Goal: Task Accomplishment & Management: Complete application form

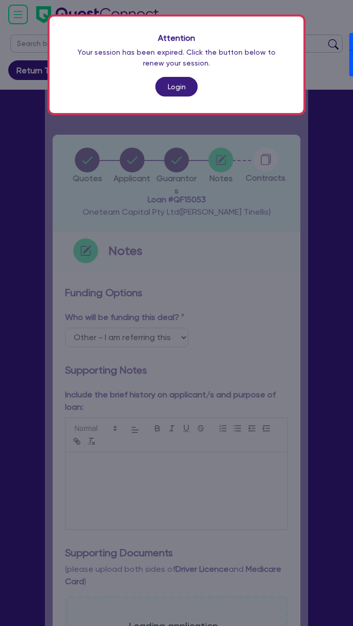
select select "Other"
click at [168, 82] on link "Login" at bounding box center [176, 87] width 42 height 20
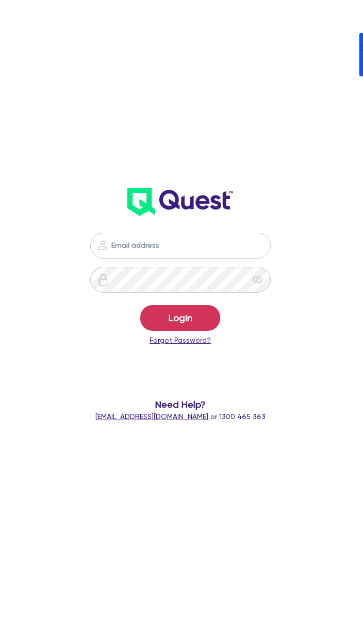
click at [181, 261] on nordpass-icon at bounding box center [181, 261] width 0 height 0
click at [0, 625] on nordpass-autofill-portal at bounding box center [0, 626] width 0 height 0
type input "[PERSON_NAME][EMAIL_ADDRESS][DOMAIN_NAME]"
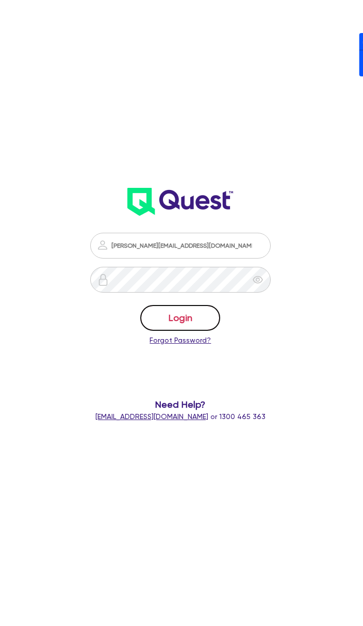
click at [178, 322] on button "Login" at bounding box center [180, 318] width 80 height 26
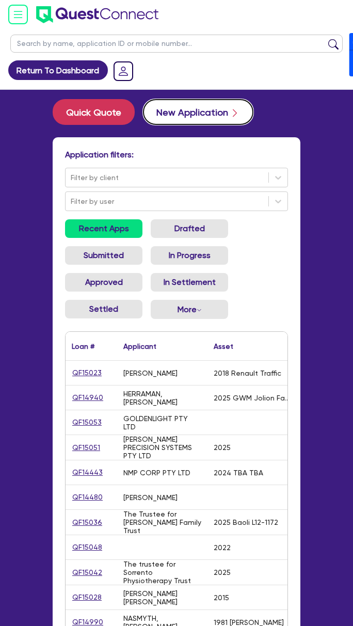
click at [175, 117] on button "New Application" at bounding box center [198, 112] width 110 height 26
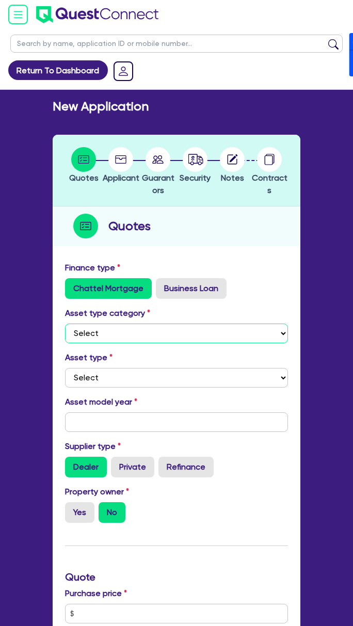
drag, startPoint x: 166, startPoint y: 329, endPoint x: 166, endPoint y: 338, distance: 9.3
click at [166, 329] on select "Select Cars and light trucks Primary assets Secondary assets Tertiary assets" at bounding box center [176, 333] width 223 height 20
select select "CARS_AND_LIGHT_TRUCKS"
click at [65, 323] on select "Select Cars and light trucks Primary assets Secondary assets Tertiary assets" at bounding box center [176, 333] width 223 height 20
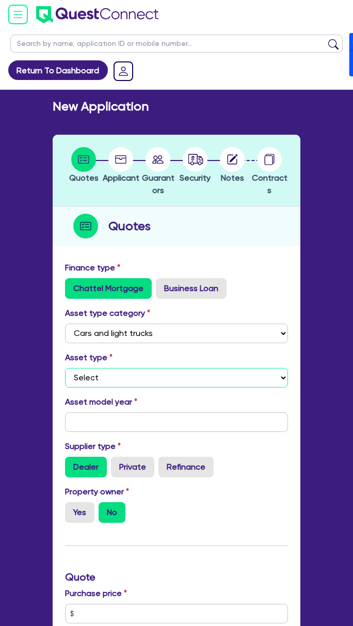
drag, startPoint x: 161, startPoint y: 371, endPoint x: 161, endPoint y: 383, distance: 11.3
click at [161, 371] on select "Select Passenger vehicles Vans and utes Light trucks up to 4.5 tonne" at bounding box center [176, 378] width 223 height 20
select select "PASSENGER_VEHICLES"
click at [65, 368] on select "Select Passenger vehicles Vans and utes Light trucks up to 4.5 tonne" at bounding box center [176, 378] width 223 height 20
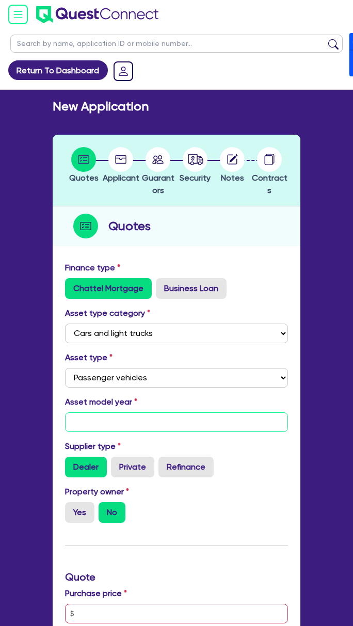
click at [114, 422] on input "text" at bounding box center [176, 422] width 223 height 20
type input "2025"
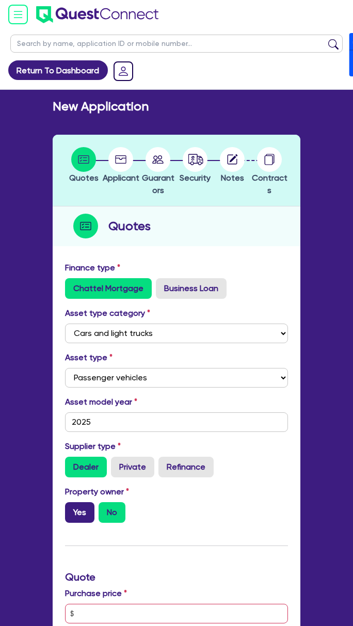
click at [85, 514] on label "Yes" at bounding box center [79, 512] width 29 height 21
click at [72, 509] on input "Yes" at bounding box center [68, 505] width 7 height 7
radio input "true"
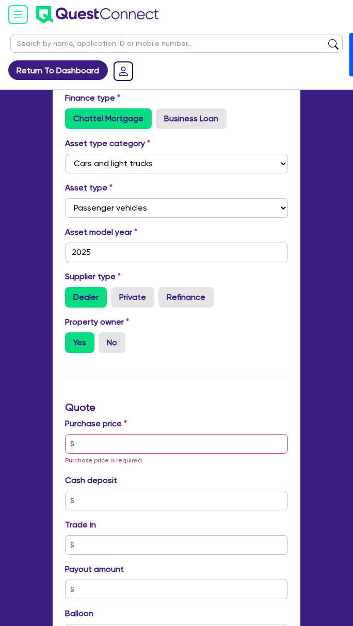
scroll to position [206, 0]
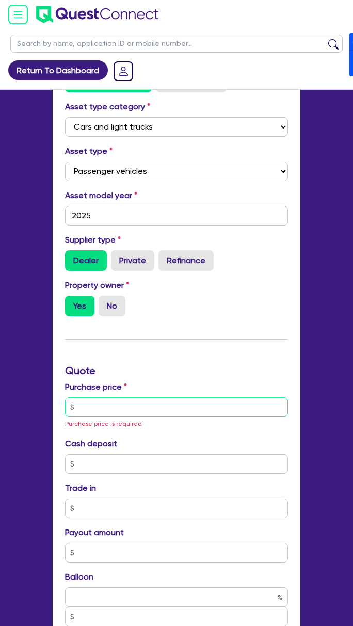
click at [134, 403] on input "text" at bounding box center [176, 407] width 223 height 20
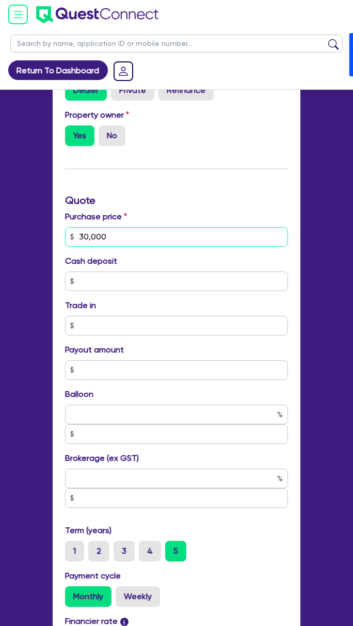
scroll to position [413, 0]
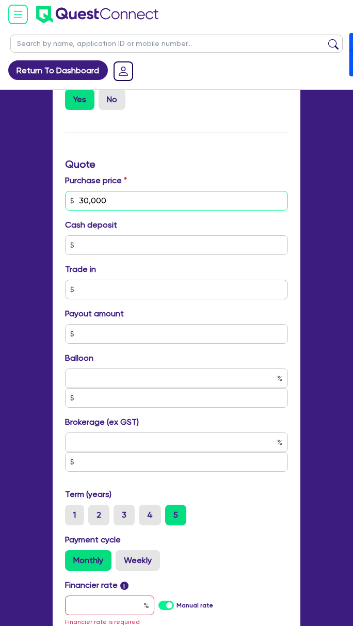
type input "30,000"
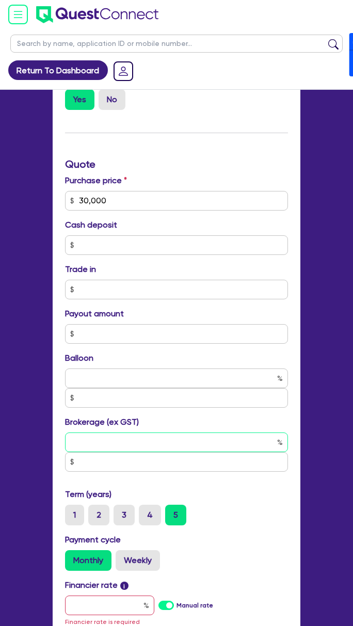
click at [111, 450] on input "text" at bounding box center [176, 442] width 223 height 20
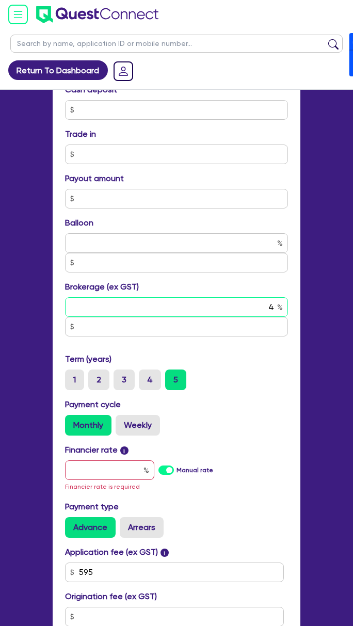
scroll to position [550, 0]
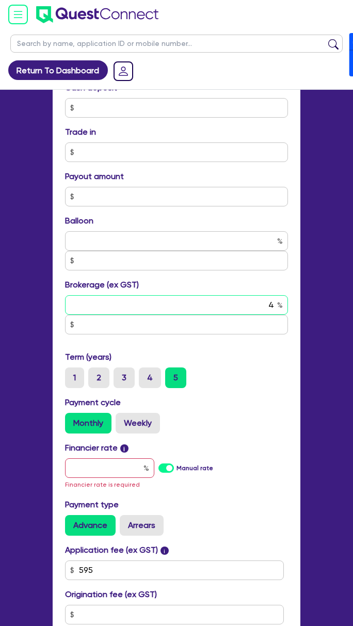
type input "4"
click at [176, 464] on label "Manual rate" at bounding box center [194, 467] width 37 height 9
click at [0, 0] on input "Manual rate" at bounding box center [0, 0] width 0 height 0
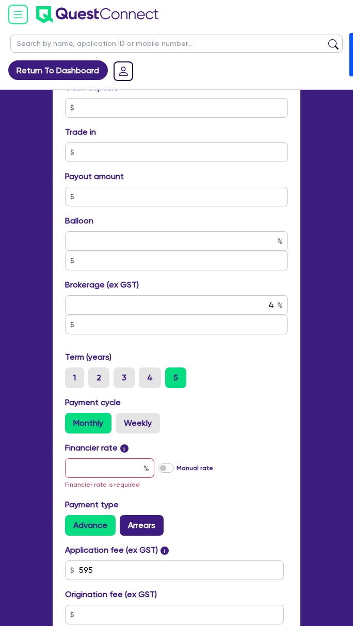
type input "1,226.18"
type input "17"
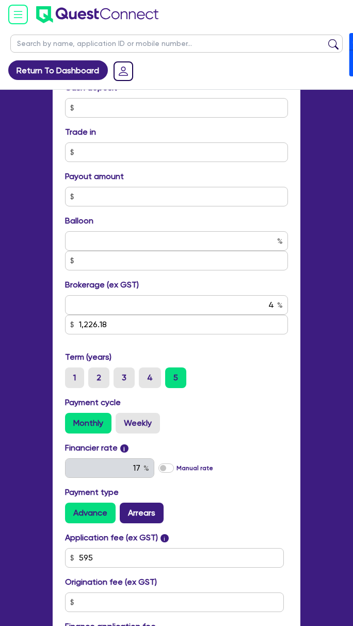
click at [135, 515] on label "Arrears" at bounding box center [142, 512] width 44 height 21
click at [126, 509] on input "Arrears" at bounding box center [123, 505] width 7 height 7
radio input "true"
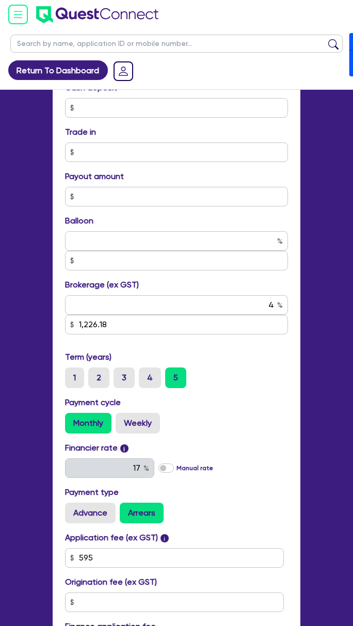
type input "1,226.18"
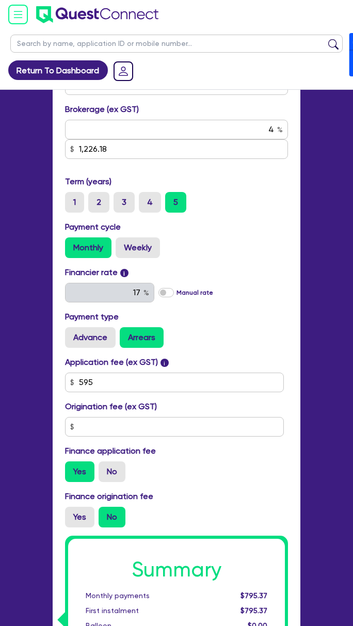
scroll to position [756, 0]
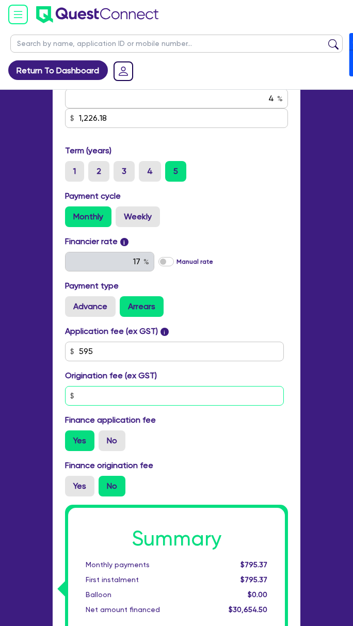
click at [124, 395] on input "text" at bounding box center [174, 396] width 219 height 20
type input "900"
type input "1,226.18"
click at [76, 483] on label "Yes" at bounding box center [79, 486] width 29 height 21
click at [72, 482] on input "Yes" at bounding box center [68, 479] width 7 height 7
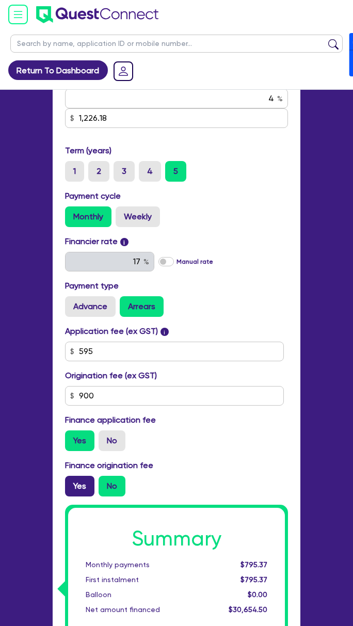
radio input "true"
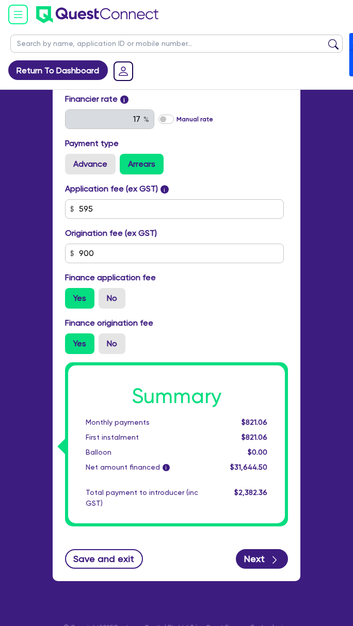
scroll to position [916, 0]
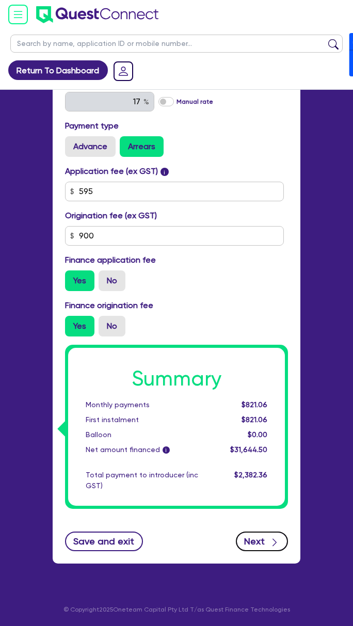
click at [252, 533] on button "Next" at bounding box center [262, 541] width 52 height 20
type input "1,265.78"
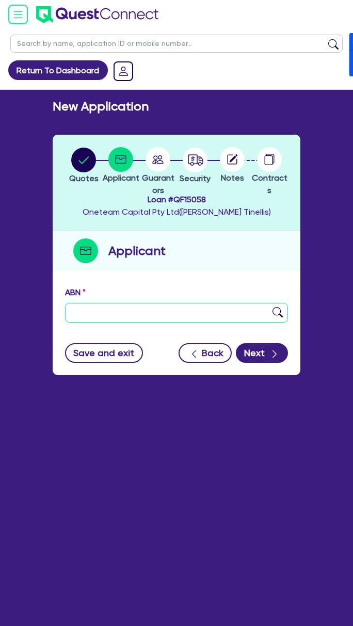
click at [175, 314] on input "text" at bounding box center [176, 313] width 223 height 20
type input "11 111 111 111"
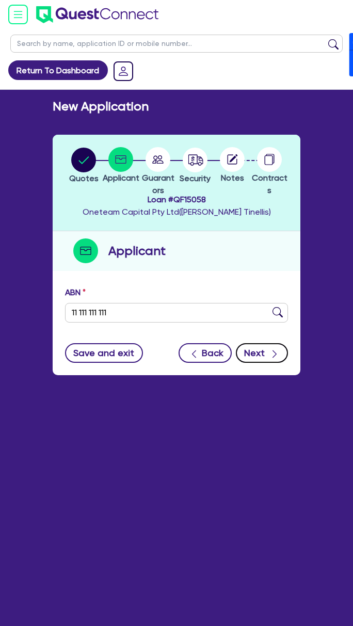
click at [258, 351] on button "Next" at bounding box center [262, 353] width 52 height 20
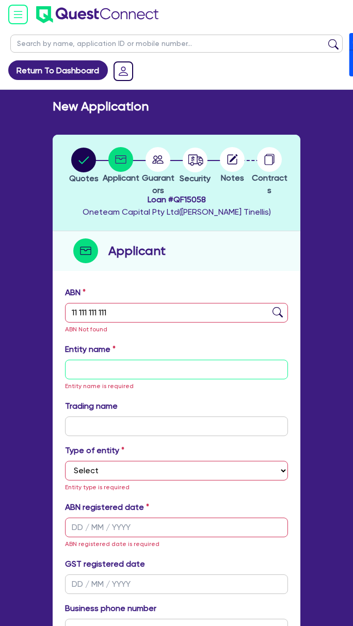
click at [111, 363] on input "text" at bounding box center [176, 370] width 223 height 20
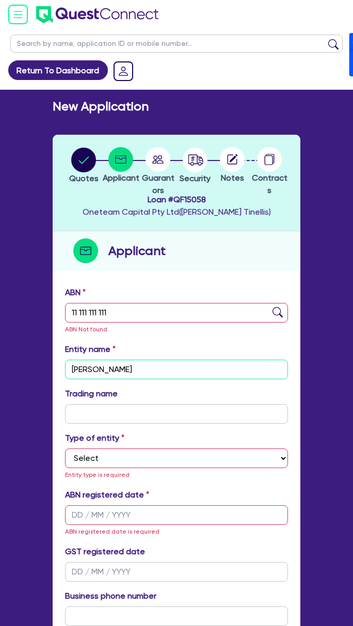
type input "[PERSON_NAME]"
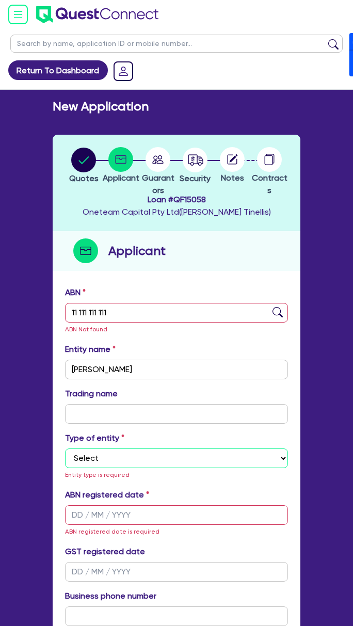
select select "SOLE_TRADER"
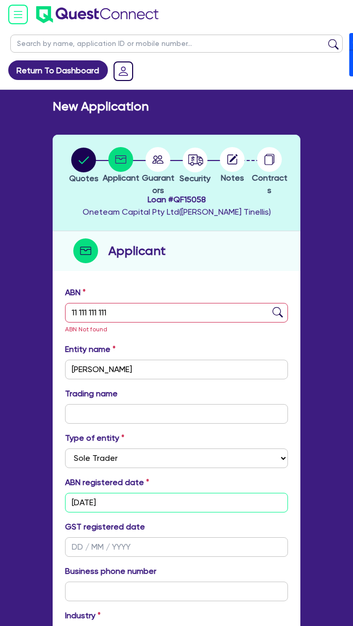
type input "[DATE]"
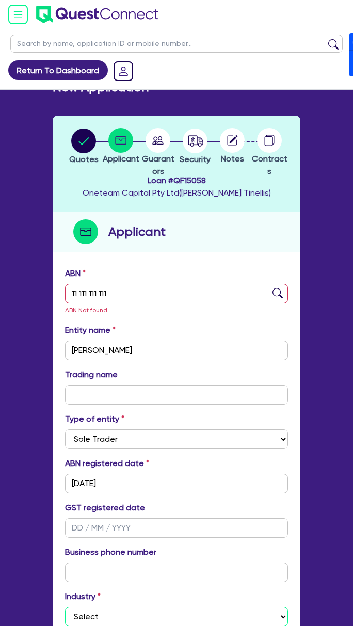
select select "ACCOMODATION_FOOD"
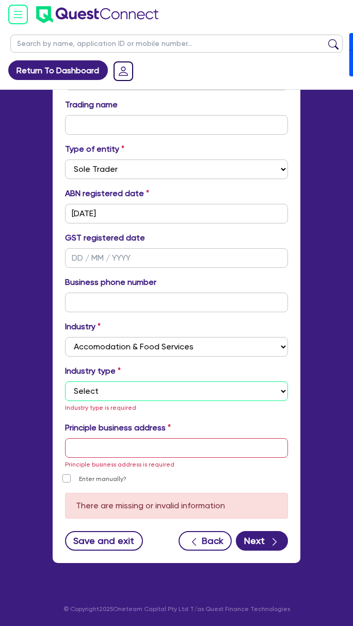
select select "HOTELS"
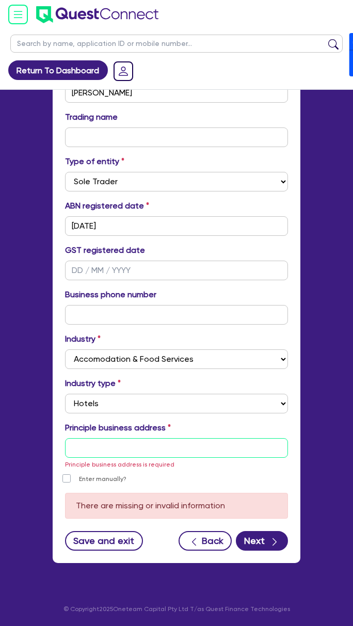
type input "[STREET_ADDRESS]"
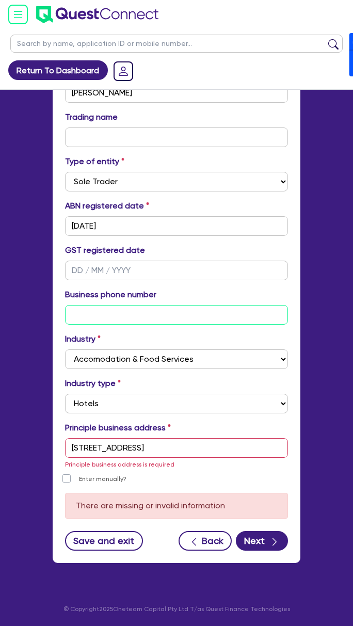
type input "04 5035 5483"
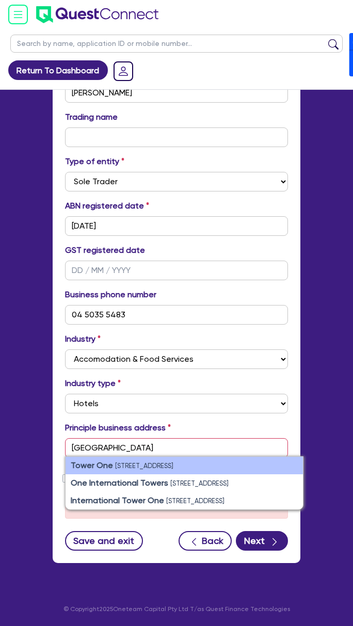
click at [173, 467] on small "[STREET_ADDRESS]" at bounding box center [144, 466] width 58 height 8
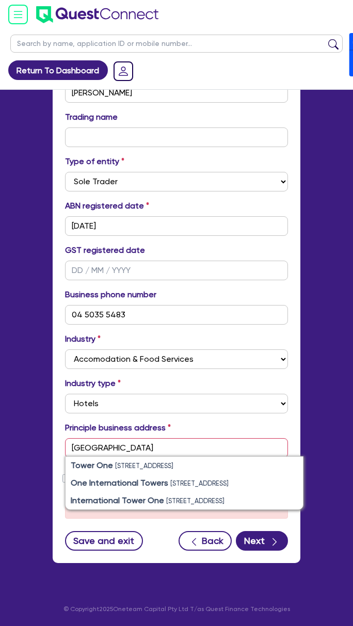
type input "[STREET_ADDRESS]"
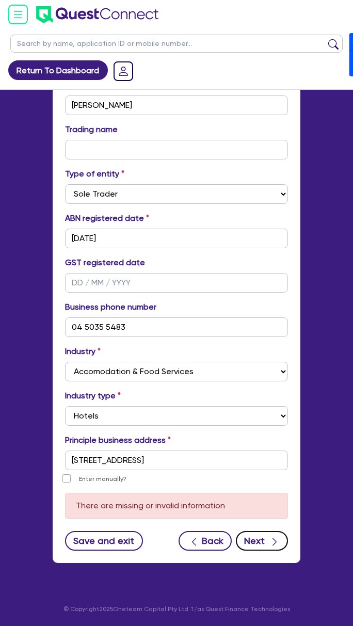
click at [254, 534] on button "Next" at bounding box center [262, 541] width 52 height 20
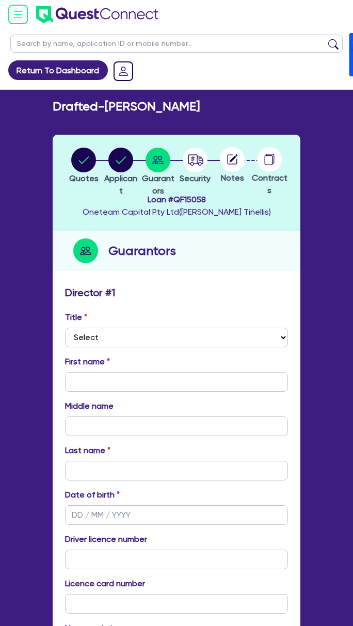
drag, startPoint x: 118, startPoint y: 326, endPoint x: 116, endPoint y: 331, distance: 5.6
click at [118, 327] on div "Title Select Mr Mrs Ms Miss Dr" at bounding box center [176, 329] width 238 height 36
drag, startPoint x: 112, startPoint y: 337, endPoint x: 109, endPoint y: 345, distance: 8.2
click at [112, 337] on select "Select Mr Mrs Ms Miss Dr" at bounding box center [176, 338] width 223 height 20
select select "MR"
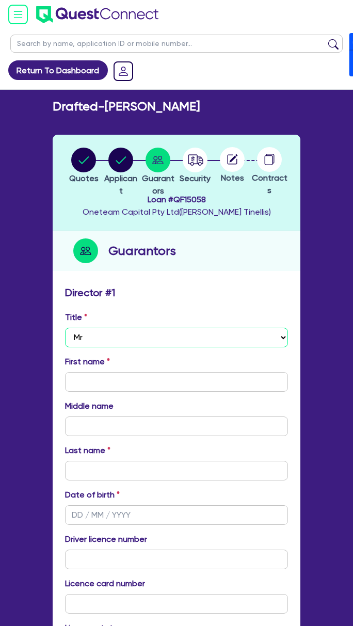
click at [65, 328] on select "Select Mr Mrs Ms Miss Dr" at bounding box center [176, 338] width 223 height 20
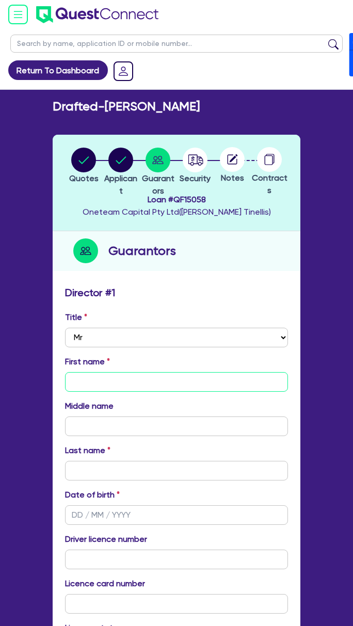
click at [93, 386] on input "text" at bounding box center [176, 382] width 223 height 20
click at [122, 110] on h2 "Drafted - [PERSON_NAME]" at bounding box center [126, 106] width 147 height 15
click at [124, 108] on h2 "Drafted - [PERSON_NAME]" at bounding box center [126, 106] width 147 height 15
copy h2 "[PERSON_NAME]"
drag, startPoint x: 94, startPoint y: 381, endPoint x: 102, endPoint y: 324, distance: 56.8
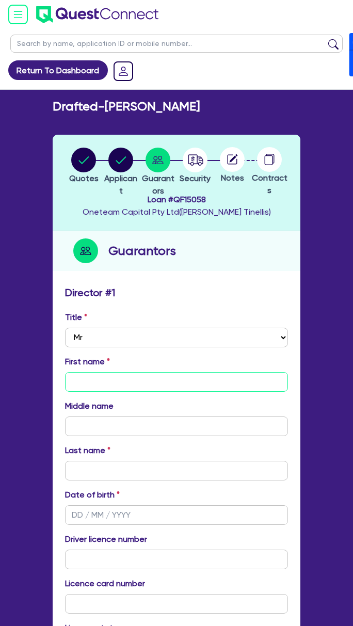
click at [94, 381] on input "text" at bounding box center [176, 382] width 223 height 20
paste input "[PERSON_NAME]"
type input "[PERSON_NAME]"
click at [177, 100] on h2 "Drafted - [PERSON_NAME]" at bounding box center [126, 106] width 147 height 15
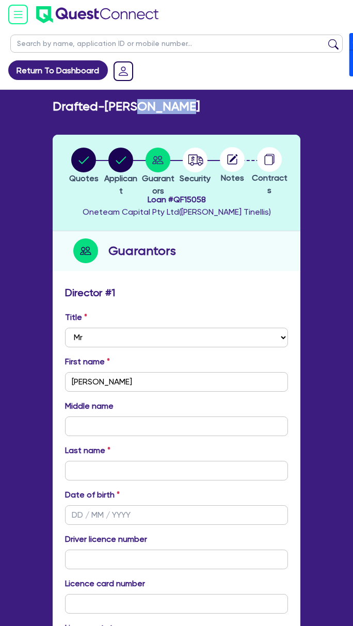
click at [177, 100] on h2 "Drafted - [PERSON_NAME]" at bounding box center [126, 106] width 147 height 15
copy h2 "[PERSON_NAME]"
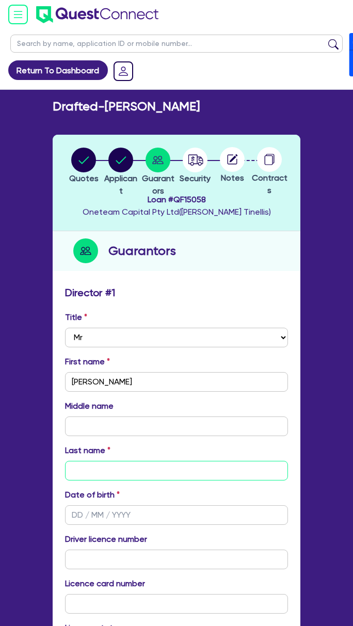
click at [117, 465] on input "text" at bounding box center [176, 471] width 223 height 20
paste input "[PERSON_NAME]"
type input "[PERSON_NAME]"
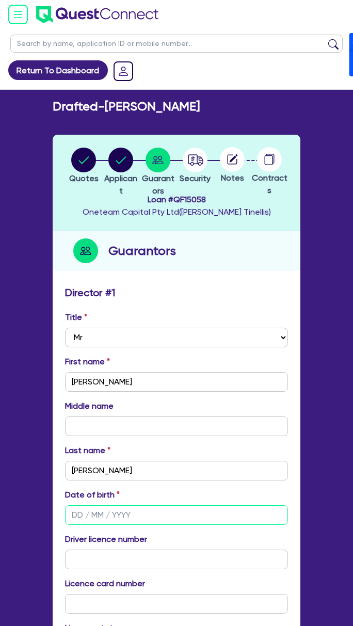
drag, startPoint x: 85, startPoint y: 510, endPoint x: 83, endPoint y: 503, distance: 6.9
click at [85, 510] on input "text" at bounding box center [176, 515] width 223 height 20
type input "[DATE]"
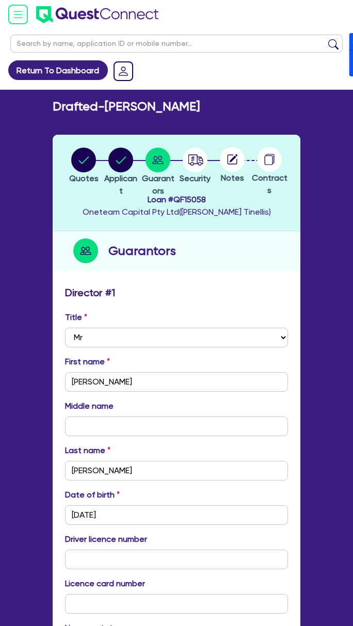
scroll to position [335, 0]
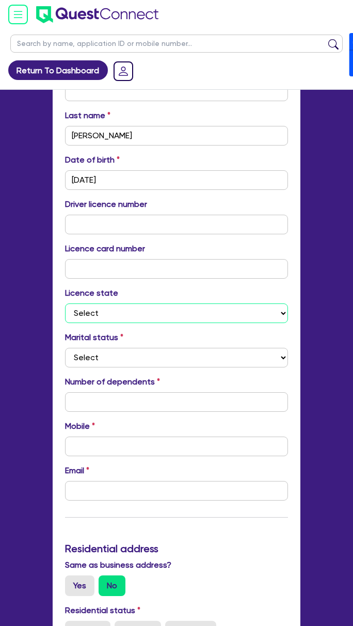
select select "[GEOGRAPHIC_DATA]"
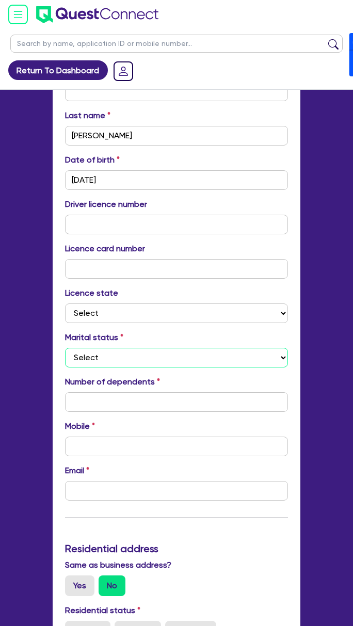
select select "SINGLE"
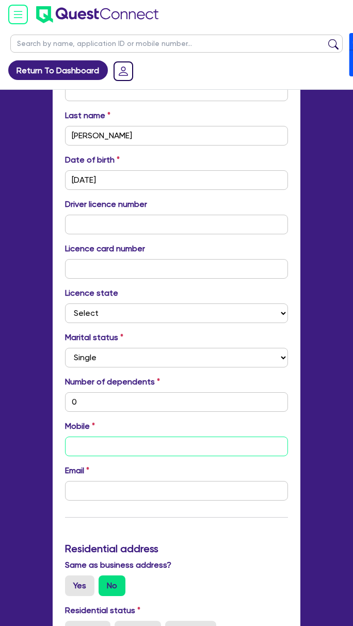
type input "0"
type input "04"
type input "0"
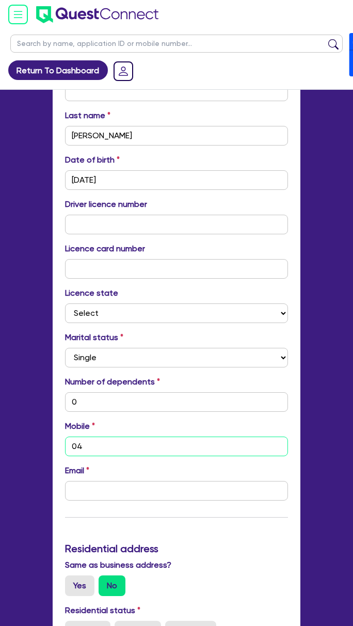
type input "041"
type input "0"
type input "0412"
type input "0"
type input "0412 0"
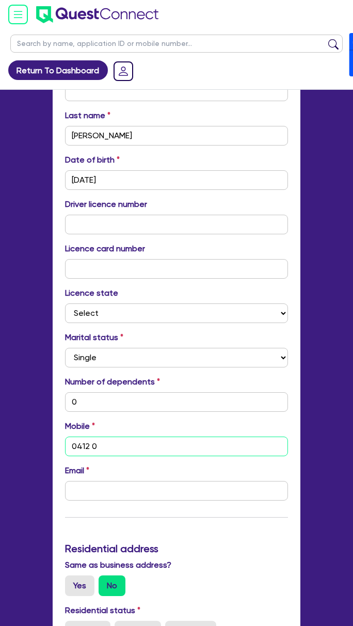
type input "0"
type input "0412 00"
type input "0"
type input "0412 009"
type input "0"
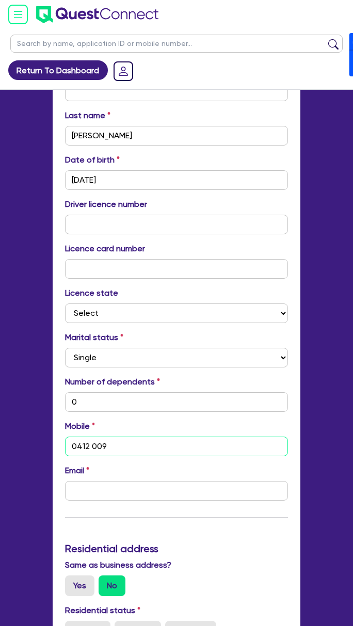
type input "0412 009 5"
type input "0"
type input "0412 009 56"
type input "0"
type input "0412 009 568"
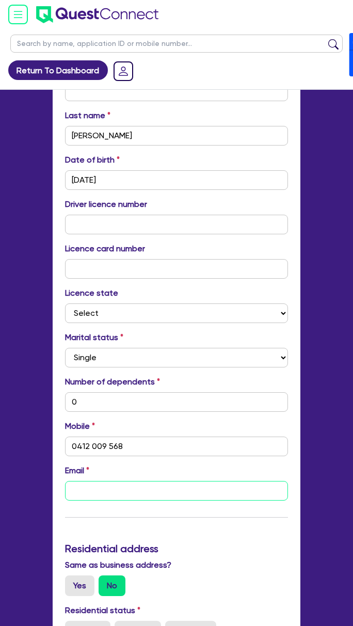
click at [79, 489] on input "email" at bounding box center [176, 491] width 223 height 20
paste input "[EMAIL_ADDRESS][DOMAIN_NAME]"
type input "0"
type input "0412 009 568"
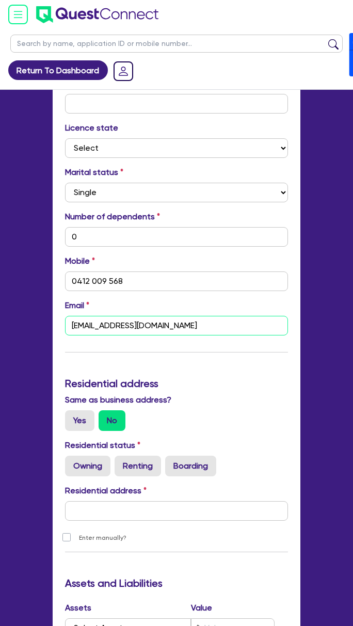
scroll to position [610, 0]
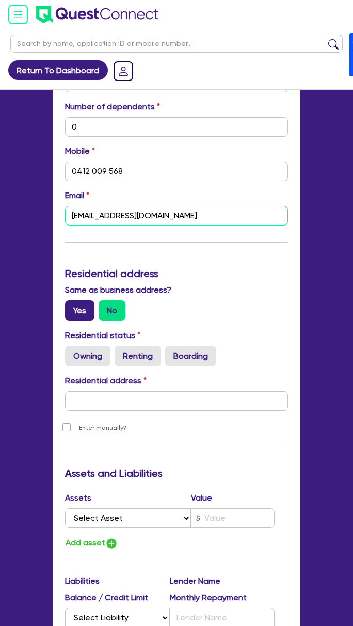
type input "[EMAIL_ADDRESS][DOMAIN_NAME]"
click at [80, 313] on label "Yes" at bounding box center [79, 310] width 29 height 21
click at [72, 307] on input "Yes" at bounding box center [68, 303] width 7 height 7
radio input "true"
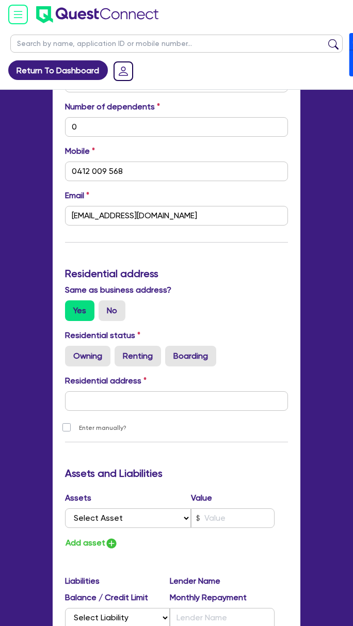
type input "0"
type input "0412 009 568"
type input "[STREET_ADDRESS]"
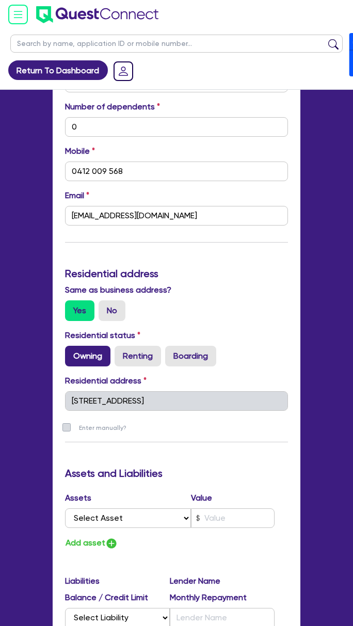
click at [98, 355] on label "Owning" at bounding box center [87, 356] width 45 height 21
click at [72, 352] on input "Owning" at bounding box center [68, 349] width 7 height 7
radio input "true"
type input "0"
type input "0412 009 568"
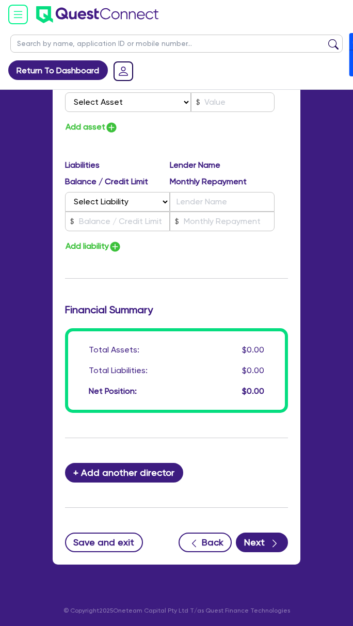
scroll to position [1028, 0]
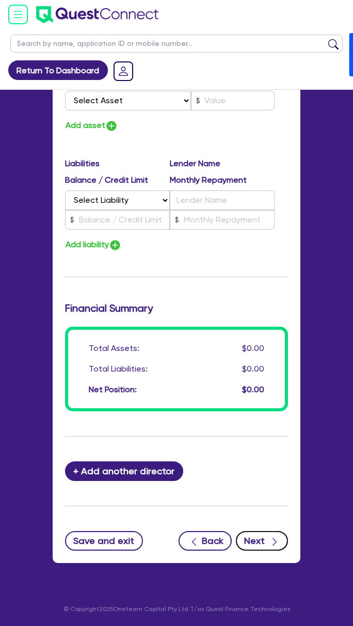
click at [266, 543] on button "Next" at bounding box center [262, 541] width 52 height 20
select select "CARS_AND_LIGHT_TRUCKS"
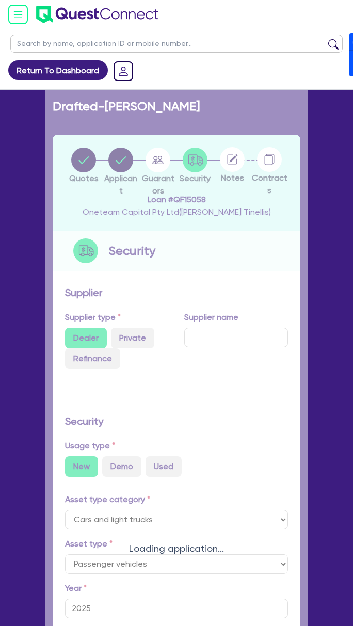
select select "PASSENGER_VEHICLES"
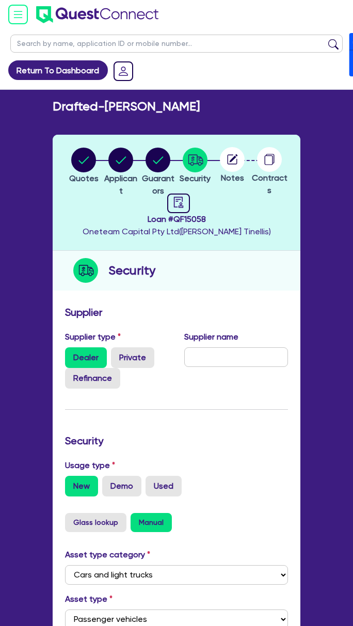
scroll to position [428, 0]
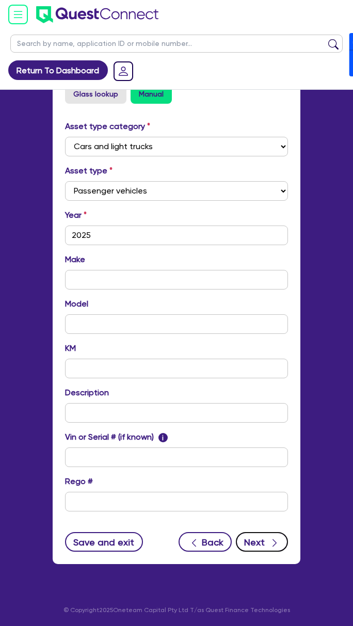
click at [255, 532] on button "Next" at bounding box center [262, 542] width 52 height 20
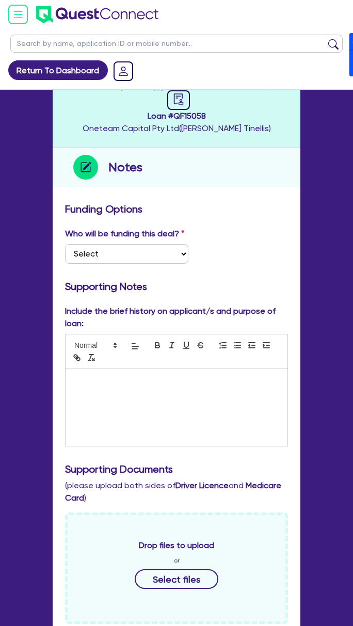
scroll to position [549, 0]
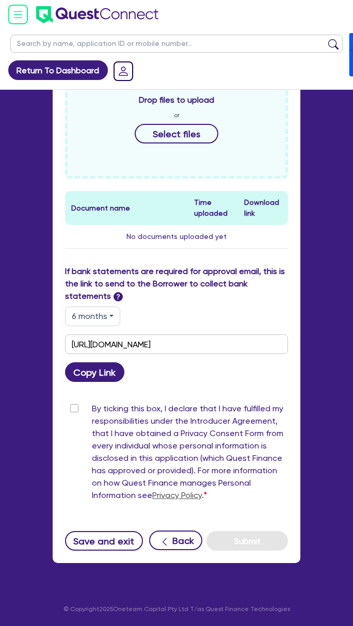
click at [105, 315] on button "6 months" at bounding box center [92, 316] width 55 height 20
click at [101, 342] on link "3 months" at bounding box center [107, 340] width 82 height 19
type input "[URL][DOMAIN_NAME]"
click at [99, 368] on button "Copy Link" at bounding box center [94, 372] width 59 height 20
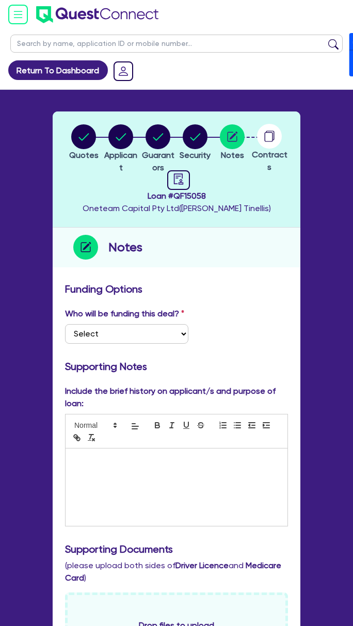
scroll to position [0, 0]
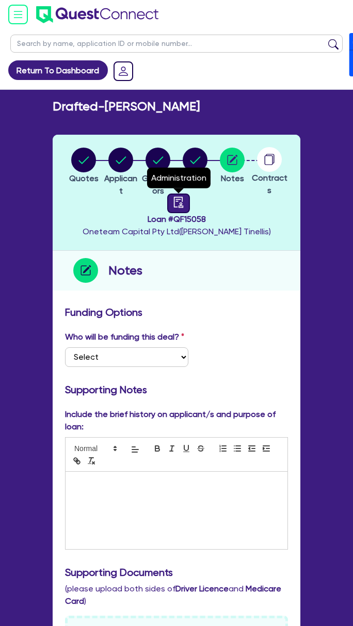
click at [174, 210] on link at bounding box center [178, 203] width 23 height 20
select select "DRAFTED_NEW"
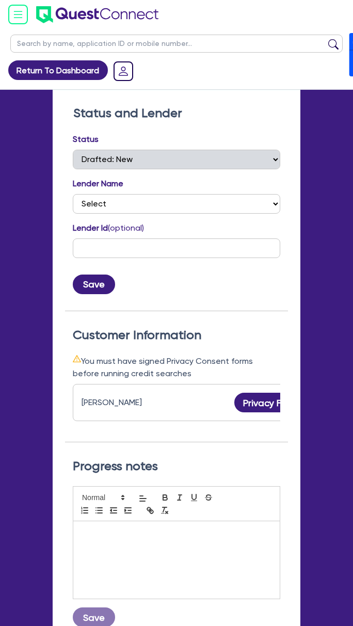
scroll to position [206, 0]
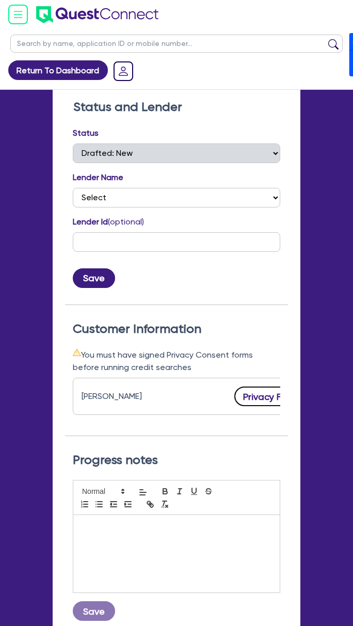
click at [262, 397] on button "Privacy Form" at bounding box center [270, 396] width 72 height 20
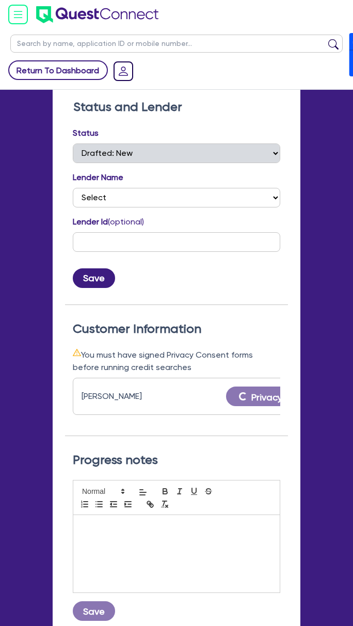
click at [52, 70] on link "Return To Dashboard" at bounding box center [58, 70] width 100 height 20
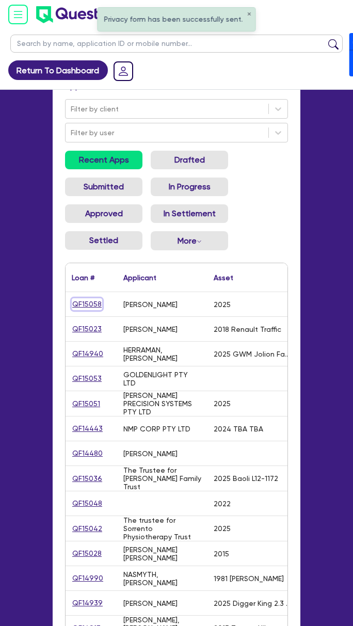
click at [89, 305] on link "QF15058" at bounding box center [87, 304] width 30 height 12
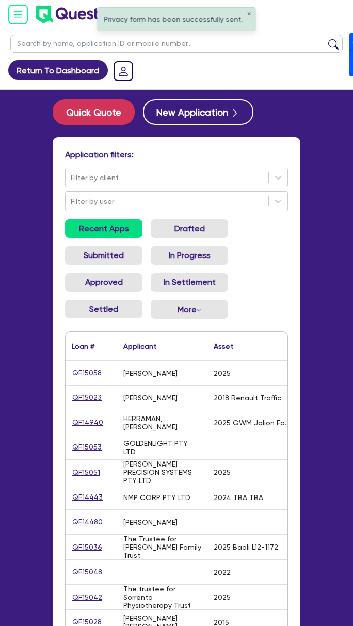
select select "CARS_AND_LIGHT_TRUCKS"
select select "PASSENGER_VEHICLES"
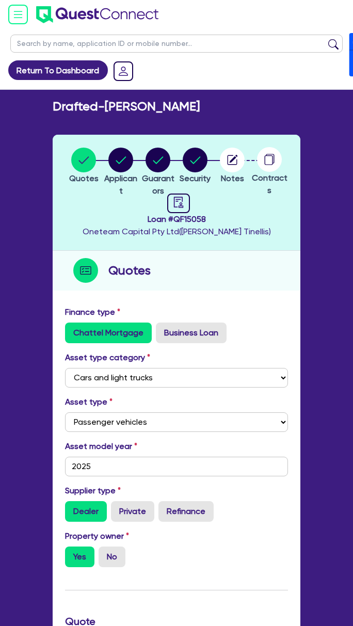
click at [192, 216] on span "Loan # QF15058" at bounding box center [177, 219] width 188 height 12
copy span "QF15058"
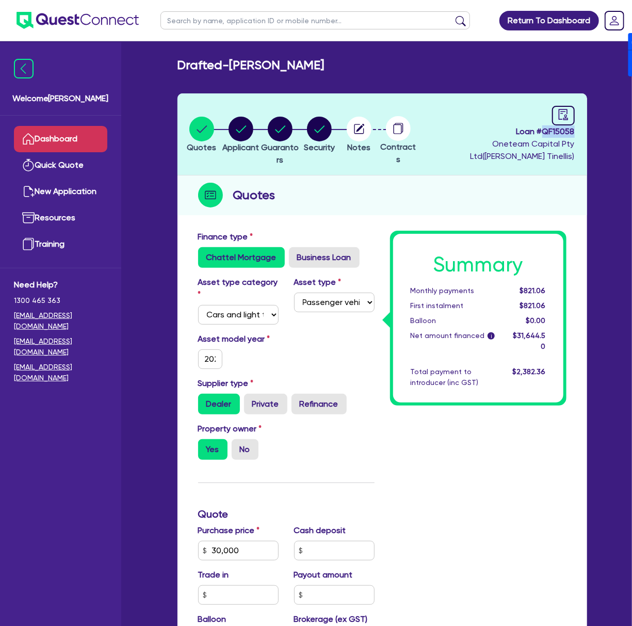
click at [52, 135] on link "Dashboard" at bounding box center [60, 139] width 93 height 26
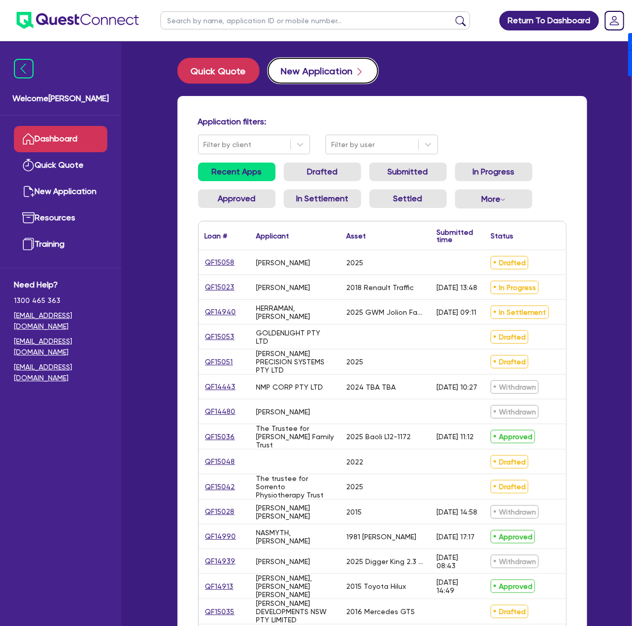
click at [347, 79] on button "New Application" at bounding box center [323, 71] width 110 height 26
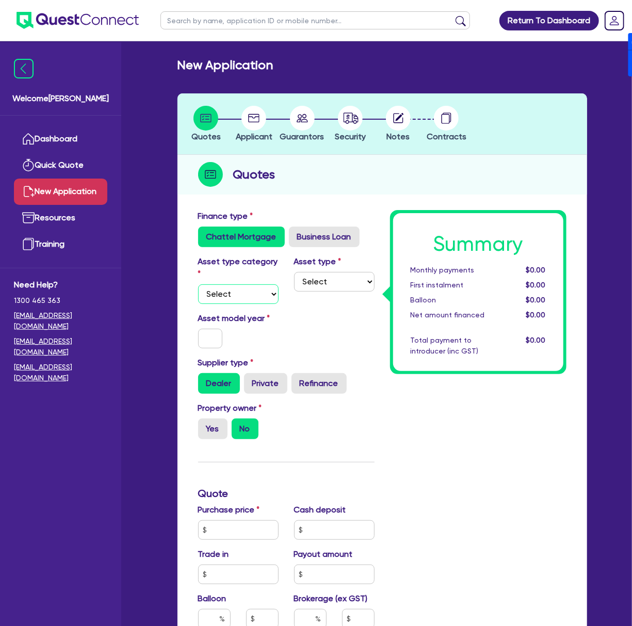
drag, startPoint x: 237, startPoint y: 296, endPoint x: 240, endPoint y: 302, distance: 6.9
click at [237, 296] on select "Select Cars and light trucks Primary assets Secondary assets Tertiary assets" at bounding box center [238, 294] width 80 height 20
click at [198, 284] on select "Select Cars and light trucks Primary assets Secondary assets Tertiary assets" at bounding box center [238, 294] width 80 height 20
click at [250, 294] on select "Select Cars and light trucks Primary assets Secondary assets Tertiary assets" at bounding box center [238, 294] width 80 height 20
select select "CARS_AND_LIGHT_TRUCKS"
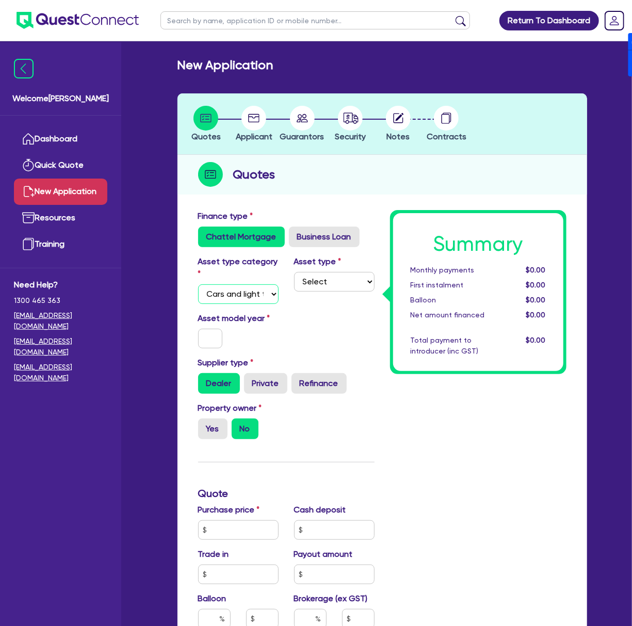
click at [198, 284] on select "Select Cars and light trucks Primary assets Secondary assets Tertiary assets" at bounding box center [238, 294] width 80 height 20
click at [337, 285] on select "Select Passenger vehicles Vans and utes Light trucks up to 4.5 tonne" at bounding box center [334, 282] width 80 height 20
select select "PASSENGER_VEHICLES"
click at [294, 272] on select "Select Passenger vehicles Vans and utes Light trucks up to 4.5 tonne" at bounding box center [334, 282] width 80 height 20
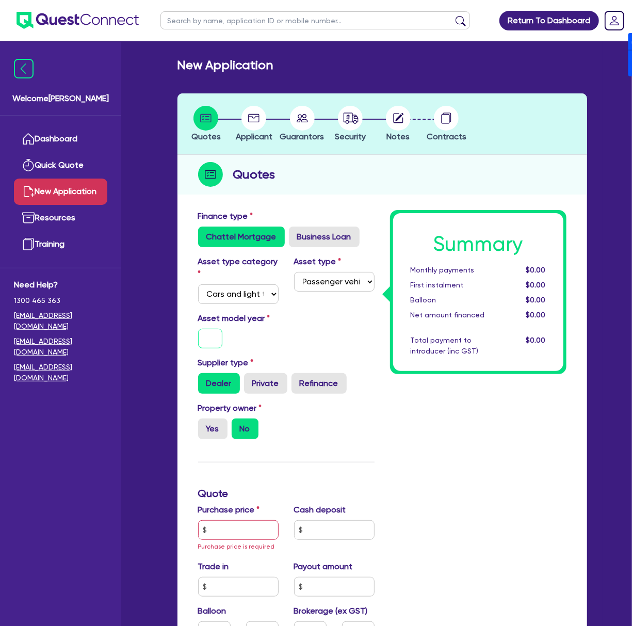
click at [214, 337] on input "text" at bounding box center [210, 339] width 25 height 20
type input "2016"
click at [268, 378] on label "Private" at bounding box center [265, 383] width 43 height 21
click at [251, 378] on input "Private" at bounding box center [247, 376] width 7 height 7
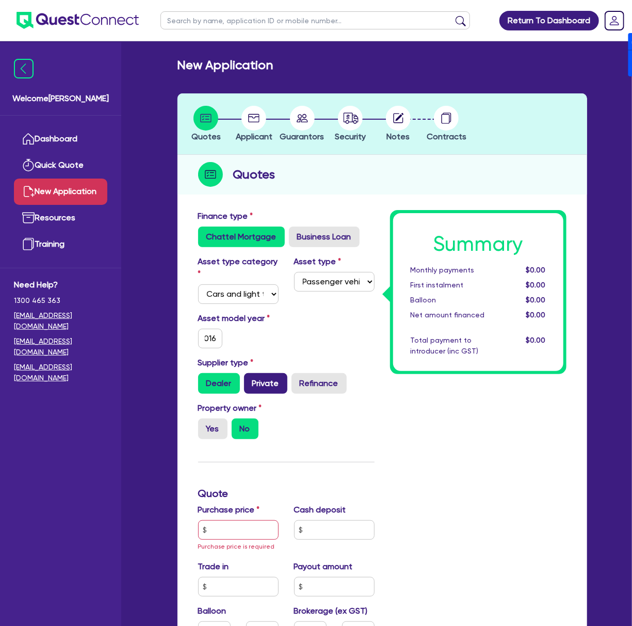
radio input "true"
click at [240, 534] on input "text" at bounding box center [238, 530] width 80 height 20
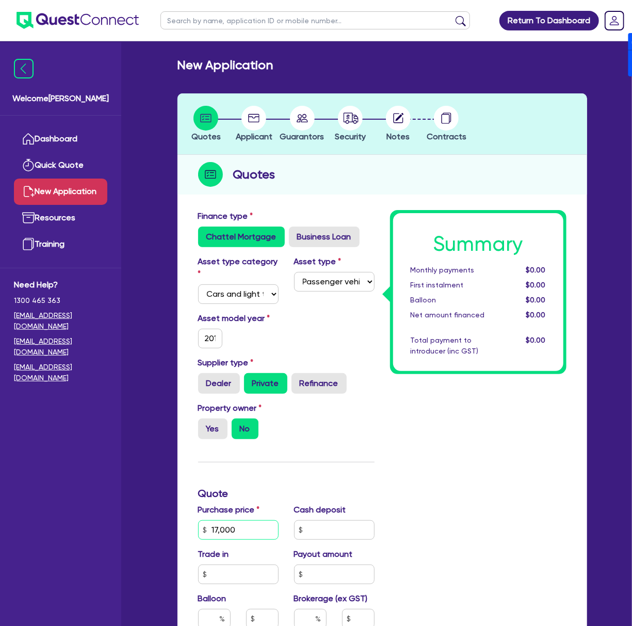
type input "17,000"
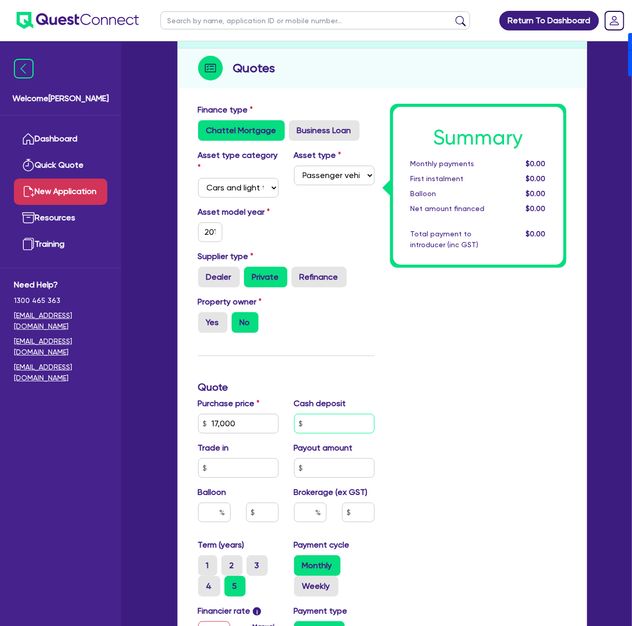
scroll to position [137, 0]
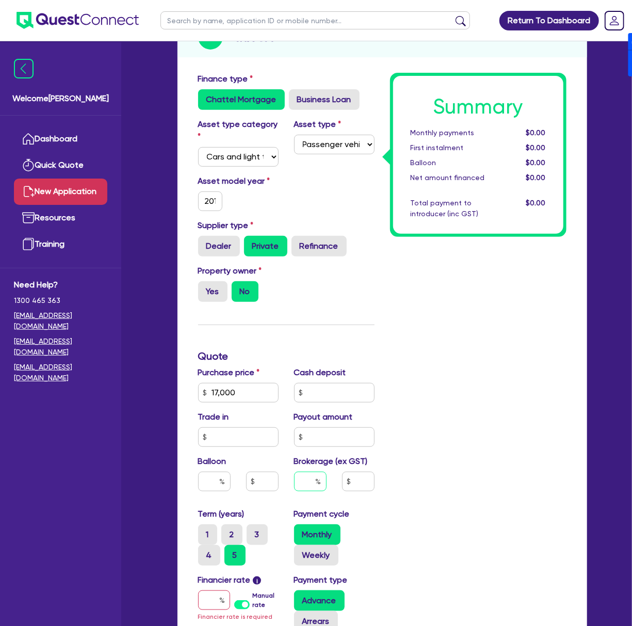
click at [306, 479] on input "text" at bounding box center [310, 482] width 33 height 20
type input "4"
click at [252, 600] on label "Manual rate" at bounding box center [265, 600] width 26 height 19
click at [0, 0] on input "Manual rate" at bounding box center [0, 0] width 0 height 0
type input "706.18"
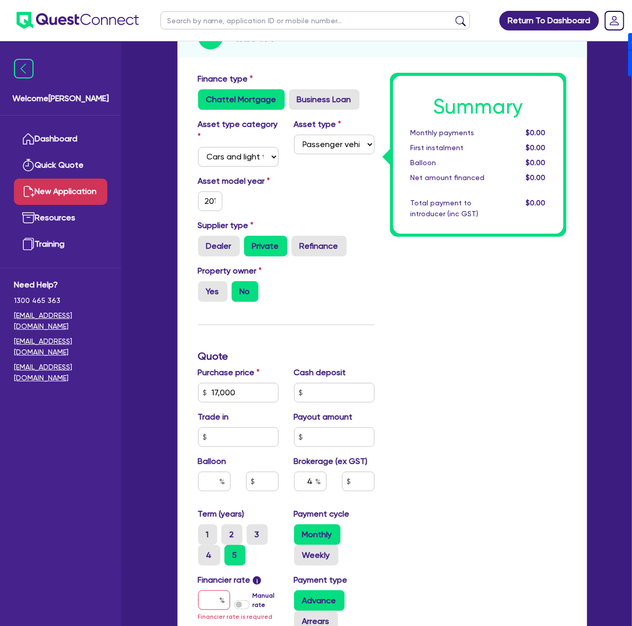
type input "17"
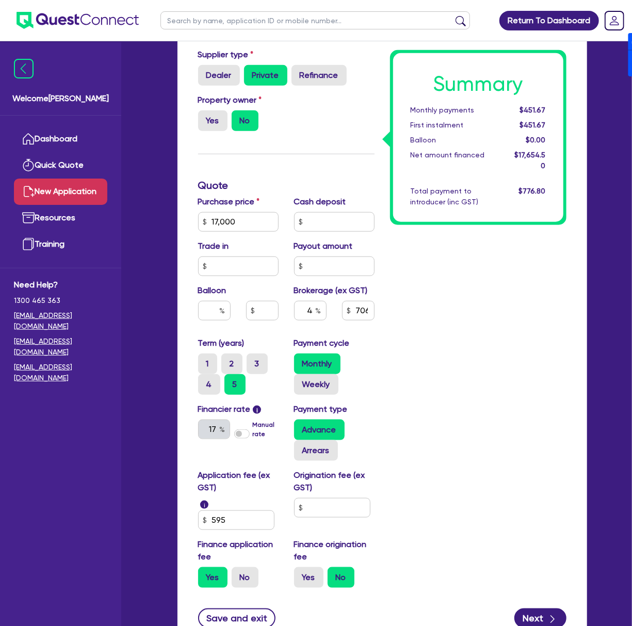
scroll to position [344, 0]
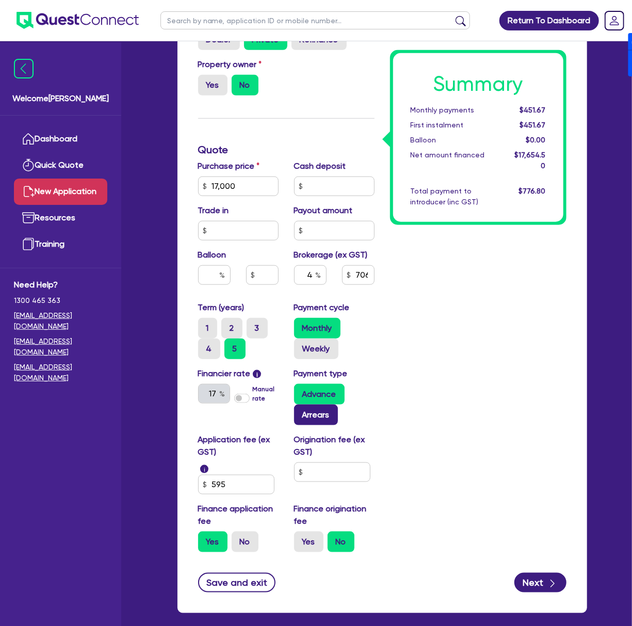
click at [322, 415] on label "Arrears" at bounding box center [316, 414] width 44 height 21
click at [301, 411] on input "Arrears" at bounding box center [297, 407] width 7 height 7
radio input "true"
click at [333, 479] on input "text" at bounding box center [332, 472] width 76 height 20
type input "900"
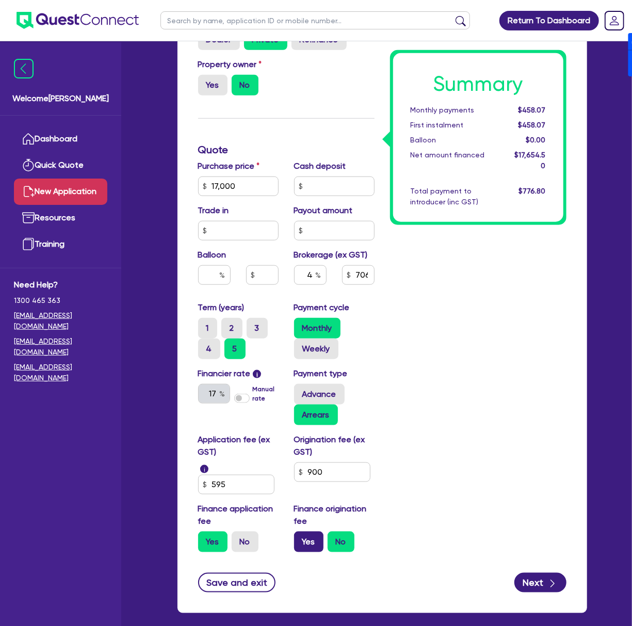
click at [313, 535] on label "Yes" at bounding box center [308, 541] width 29 height 21
click at [301, 535] on input "Yes" at bounding box center [297, 534] width 7 height 7
radio input "true"
type input "745.78"
click at [352, 574] on button "Next" at bounding box center [540, 583] width 52 height 20
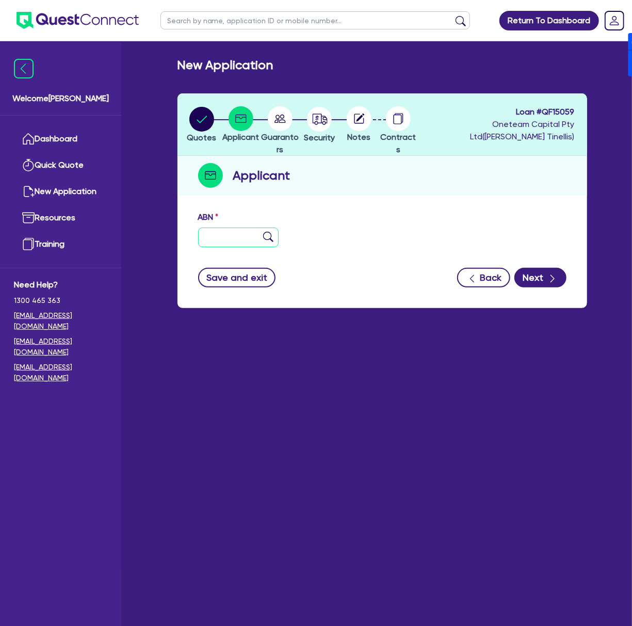
click at [248, 240] on input "text" at bounding box center [238, 238] width 80 height 20
click at [352, 223] on div "ABN" at bounding box center [382, 233] width 384 height 44
click at [230, 232] on input "text" at bounding box center [238, 238] width 80 height 20
paste input "31 281 734 283"
type input "31 281 734 283"
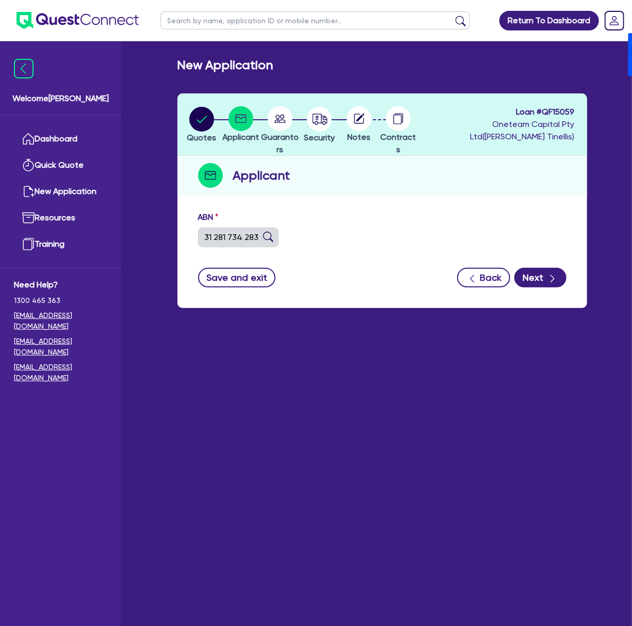
click at [352, 235] on div "ABN 31 281 734 283" at bounding box center [382, 233] width 384 height 44
type input "[PERSON_NAME], [PERSON_NAME]"
select select "SOLE_TRADER"
type input "[DATE]"
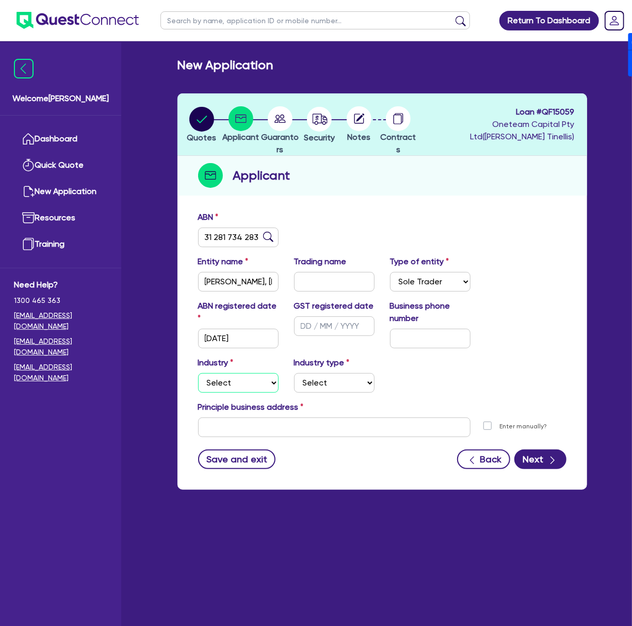
click at [228, 384] on select "Select Accomodation & Food Services Administrative & Support Services Agricultu…" at bounding box center [238, 383] width 80 height 20
click at [198, 373] on select "Select Accomodation & Food Services Administrative & Support Services Agricultu…" at bounding box center [238, 383] width 80 height 20
click at [325, 386] on select "Select Property operators Real estate services Motor vehicles Transport equipme…" at bounding box center [334, 383] width 80 height 20
click at [255, 395] on div "Industry Select Accomodation & Food Services Administrative & Support Services …" at bounding box center [382, 378] width 384 height 44
click at [254, 376] on select "Select Accomodation & Food Services Administrative & Support Services Agricultu…" at bounding box center [238, 383] width 80 height 20
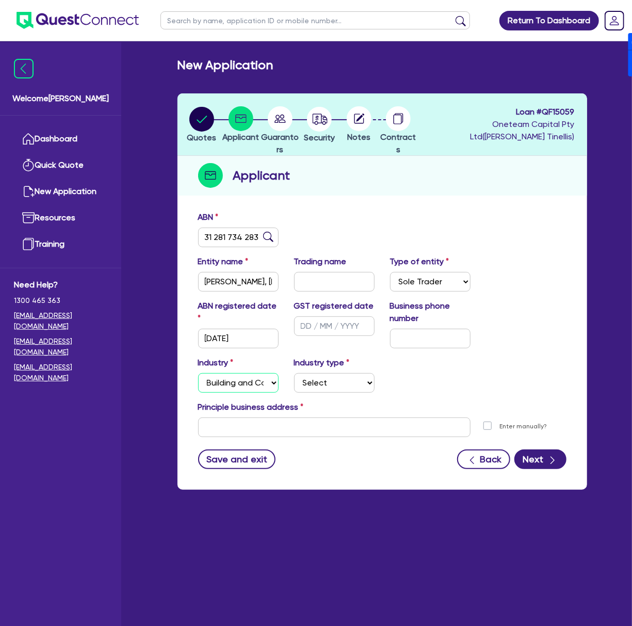
click at [198, 373] on select "Select Accomodation & Food Services Administrative & Support Services Agricultu…" at bounding box center [238, 383] width 80 height 20
click at [230, 380] on select "Select Accomodation & Food Services Administrative & Support Services Agricultu…" at bounding box center [238, 383] width 80 height 20
click at [198, 373] on select "Select Accomodation & Food Services Administrative & Support Services Agricultu…" at bounding box center [238, 383] width 80 height 20
click at [333, 386] on select "Select Employment Services Administrative Services Domestic & Commercial Cleani…" at bounding box center [334, 383] width 80 height 20
click at [236, 388] on select "Select Accomodation & Food Services Administrative & Support Services Agricultu…" at bounding box center [238, 383] width 80 height 20
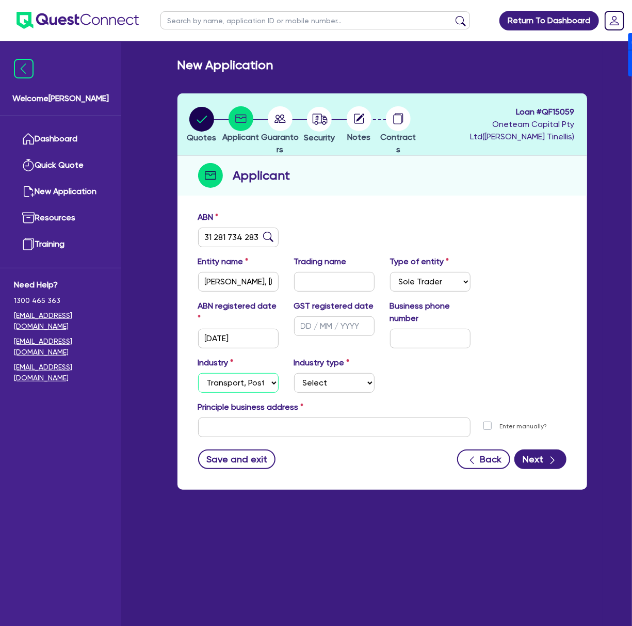
click at [198, 373] on select "Select Accomodation & Food Services Administrative & Support Services Agricultu…" at bounding box center [238, 383] width 80 height 20
drag, startPoint x: 345, startPoint y: 379, endPoint x: 351, endPoint y: 391, distance: 14.1
click at [345, 379] on select "Select Taxi & Luxury Car Services Passengers & Freight Transport Services Posta…" at bounding box center [334, 383] width 80 height 20
click at [247, 387] on select "Select Accomodation & Food Services Administrative & Support Services Agricultu…" at bounding box center [238, 383] width 80 height 20
select select "BUILDING_CONSTRUCTION"
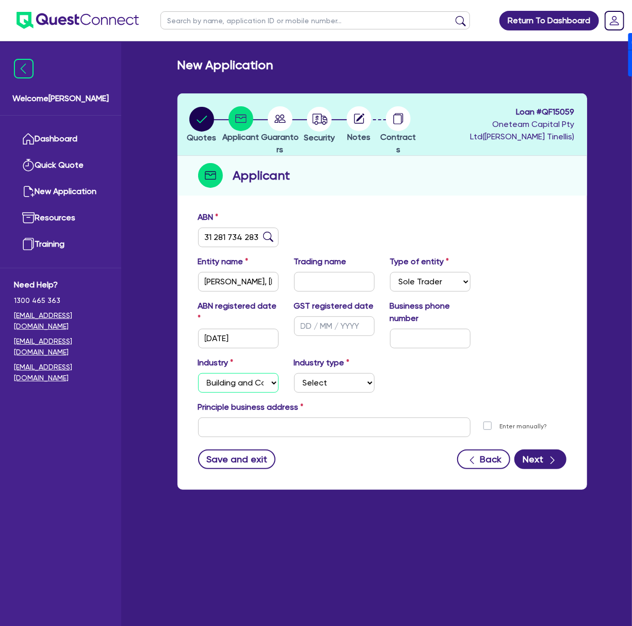
click at [198, 373] on select "Select Accomodation & Food Services Administrative & Support Services Agricultu…" at bounding box center [238, 383] width 80 height 20
click at [317, 385] on select "Select Trades People Providing Services Direct to Consumers Trades People Provi…" at bounding box center [334, 383] width 80 height 20
select select "TRADES_SERVICES_CONSUMERS"
click at [294, 373] on select "Select Trades People Providing Services Direct to Consumers Trades People Provi…" at bounding box center [334, 383] width 80 height 20
click at [248, 421] on input "text" at bounding box center [334, 427] width 272 height 20
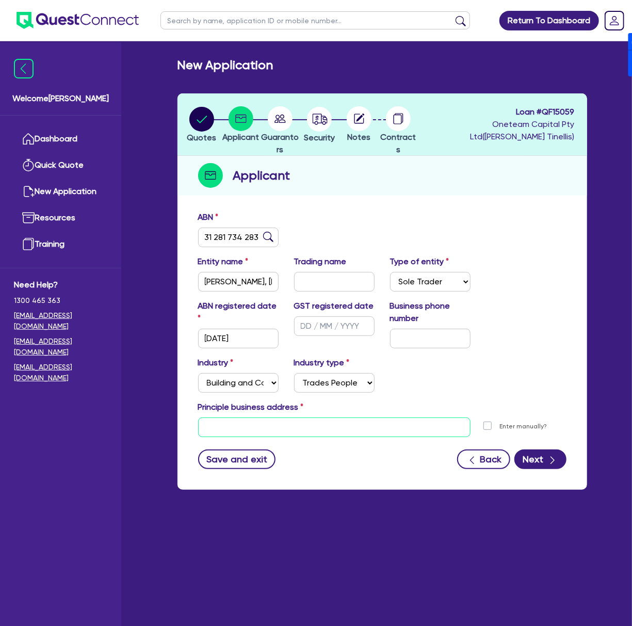
type input "[STREET_ADDRESS]"
type input "04 5035 5483"
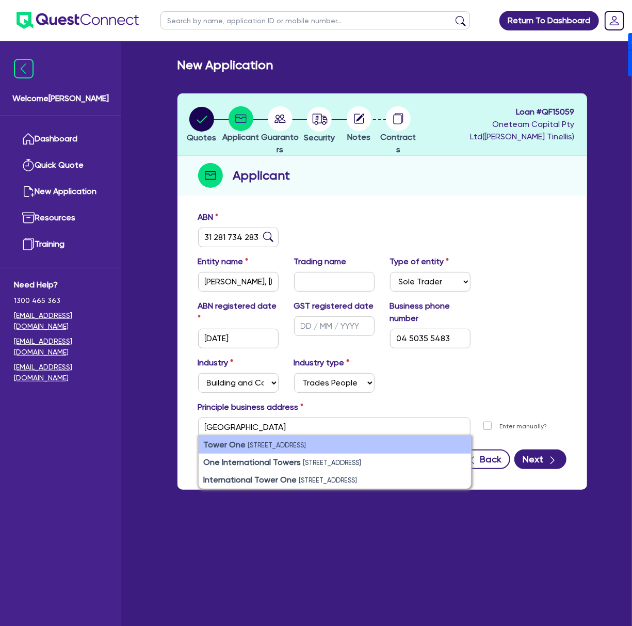
click at [306, 448] on small "[STREET_ADDRESS]" at bounding box center [277, 445] width 58 height 8
type input "[STREET_ADDRESS]"
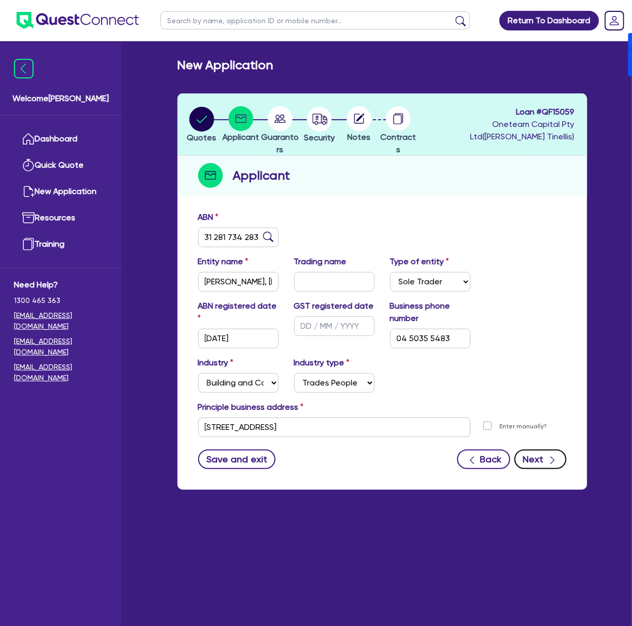
click at [352, 462] on button "Next" at bounding box center [540, 459] width 52 height 20
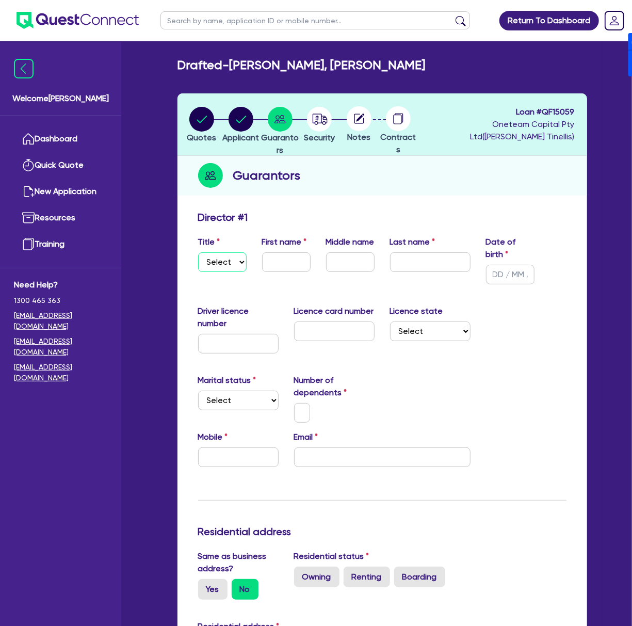
click at [236, 260] on select "Select Mr Mrs Ms Miss Dr" at bounding box center [222, 262] width 48 height 20
select select "MR"
click at [198, 252] on select "Select Mr Mrs Ms Miss Dr" at bounding box center [222, 262] width 48 height 20
click at [267, 260] on input "text" at bounding box center [286, 262] width 48 height 20
paste input "[PERSON_NAME]"
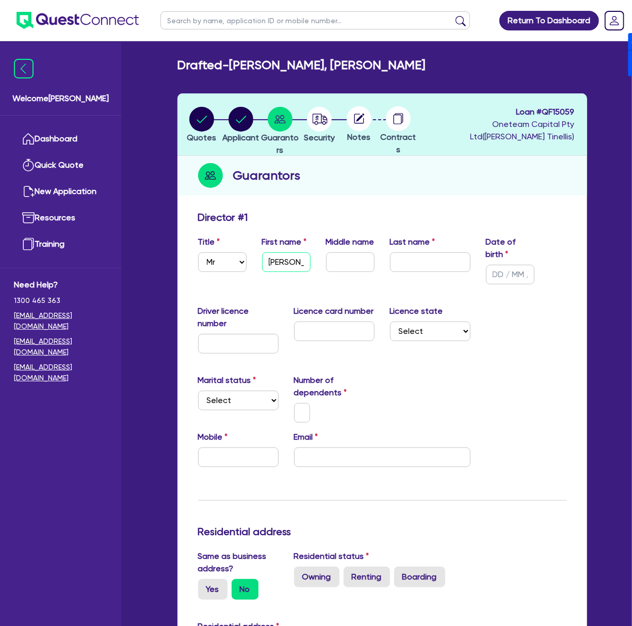
type input "[PERSON_NAME]"
drag, startPoint x: 403, startPoint y: 261, endPoint x: 379, endPoint y: 267, distance: 25.0
click at [352, 261] on input "text" at bounding box center [430, 262] width 80 height 20
paste input "[PERSON_NAME]"
type input "[PERSON_NAME]"
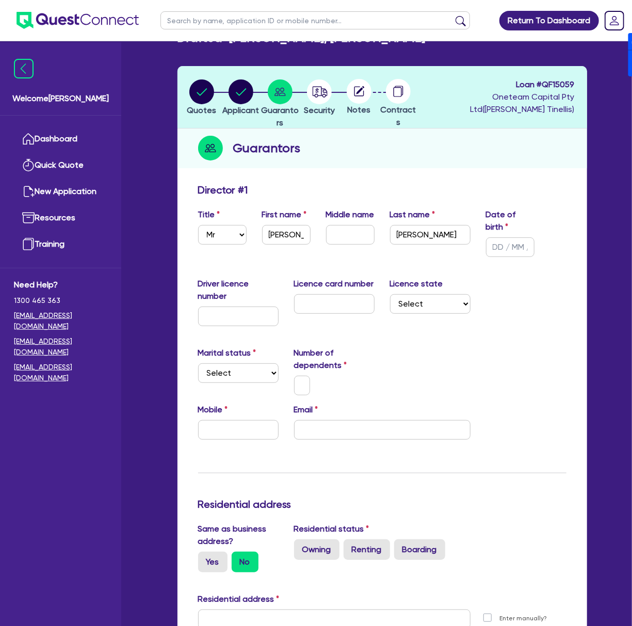
scroll to position [137, 0]
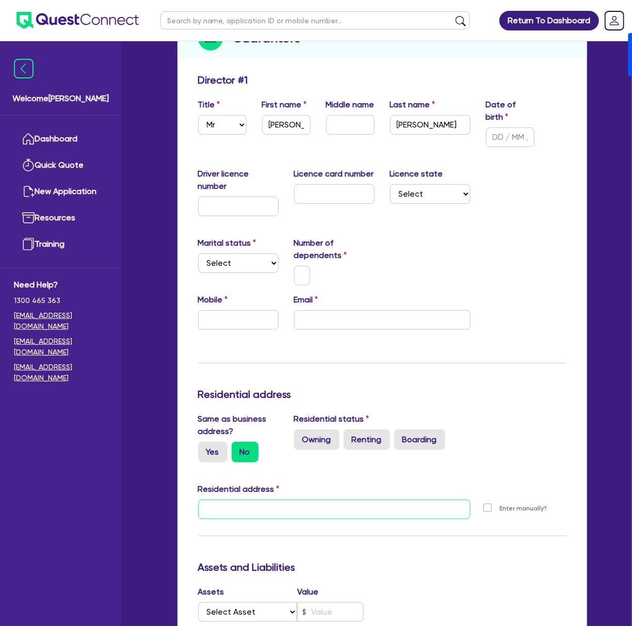
click at [243, 509] on input "text" at bounding box center [334, 509] width 272 height 20
paste input "[STREET_ADDRESS]"
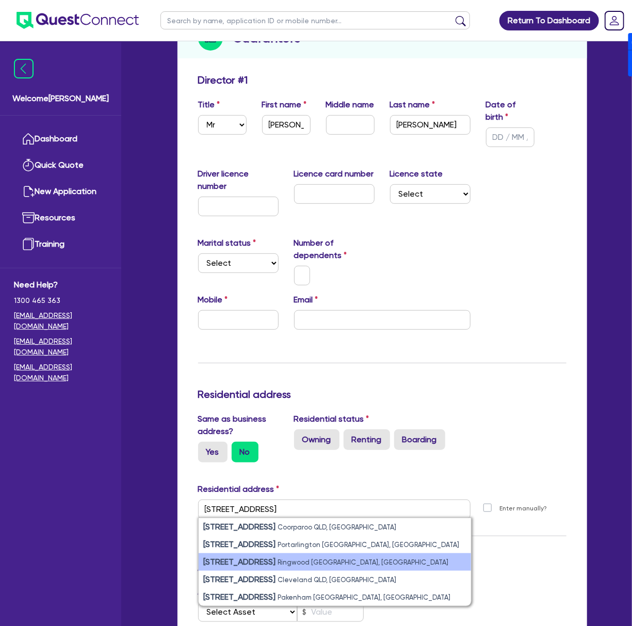
click at [300, 565] on small "Ringwood [GEOGRAPHIC_DATA], [GEOGRAPHIC_DATA]" at bounding box center [363, 562] width 171 height 8
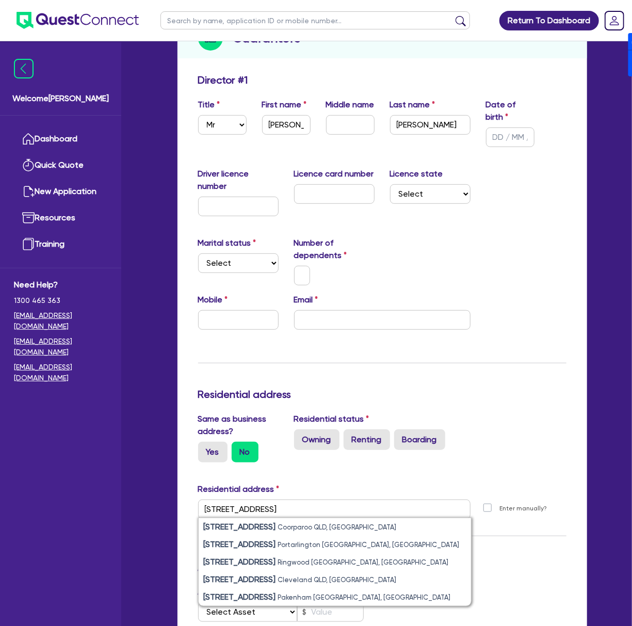
type input "[STREET_ADDRESS]"
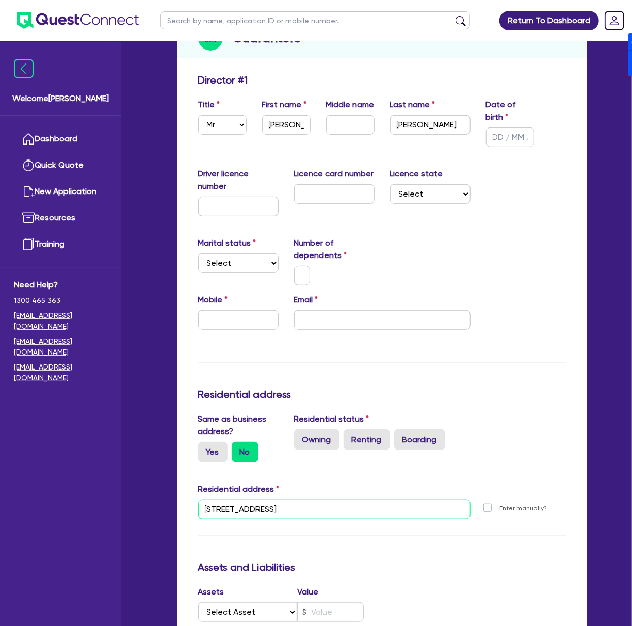
click at [352, 513] on input "[STREET_ADDRESS]" at bounding box center [334, 509] width 272 height 20
click at [352, 479] on div "Update residential status for Director #1 Boarding is only acceptable when the …" at bounding box center [382, 486] width 368 height 825
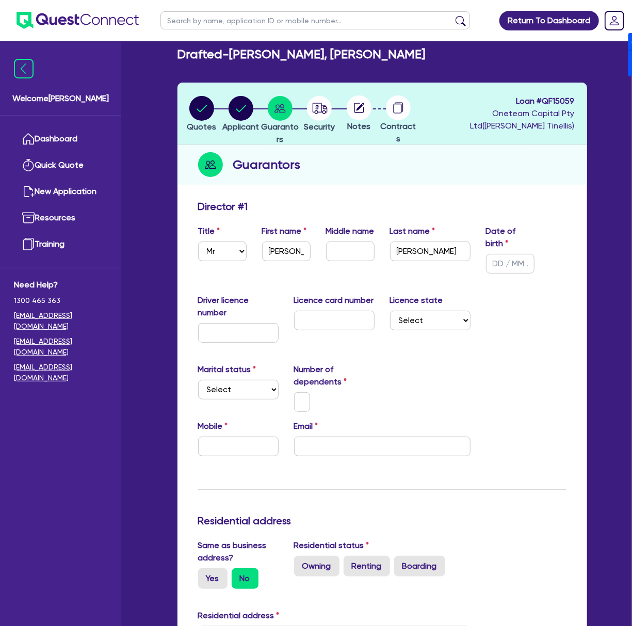
scroll to position [0, 0]
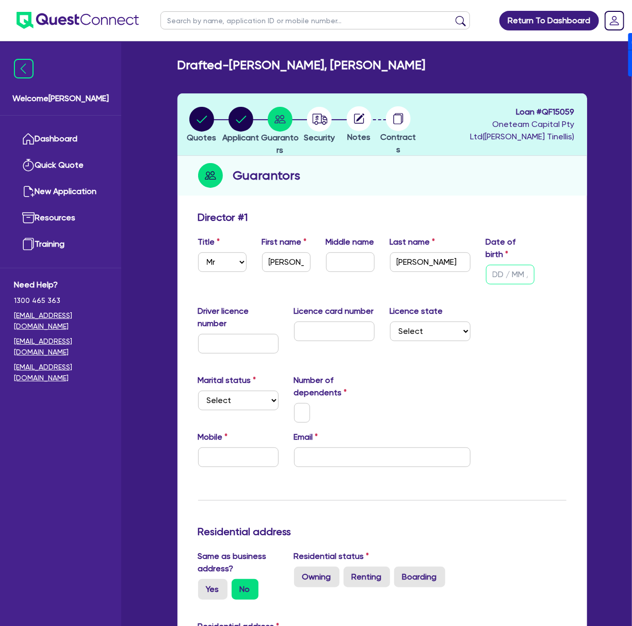
click at [352, 280] on input "text" at bounding box center [510, 275] width 48 height 20
type input "[DATE]"
select select "[GEOGRAPHIC_DATA]"
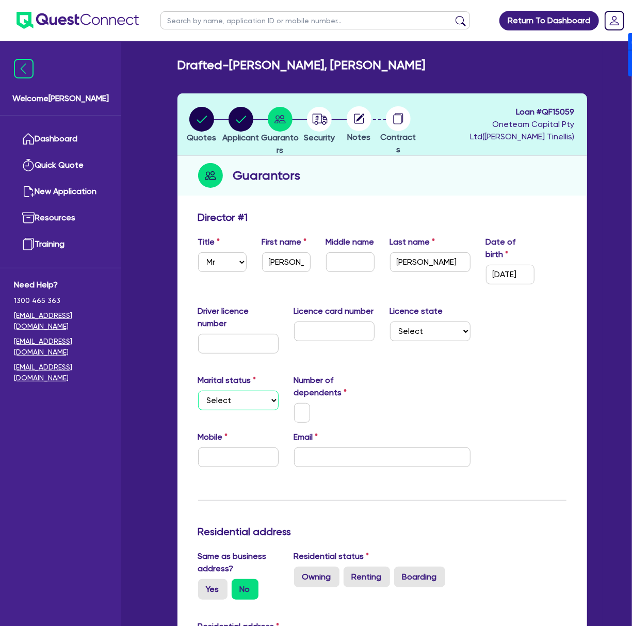
select select "SINGLE"
click at [239, 456] on input "text" at bounding box center [238, 457] width 80 height 20
type input "0"
paste input "431 559 160"
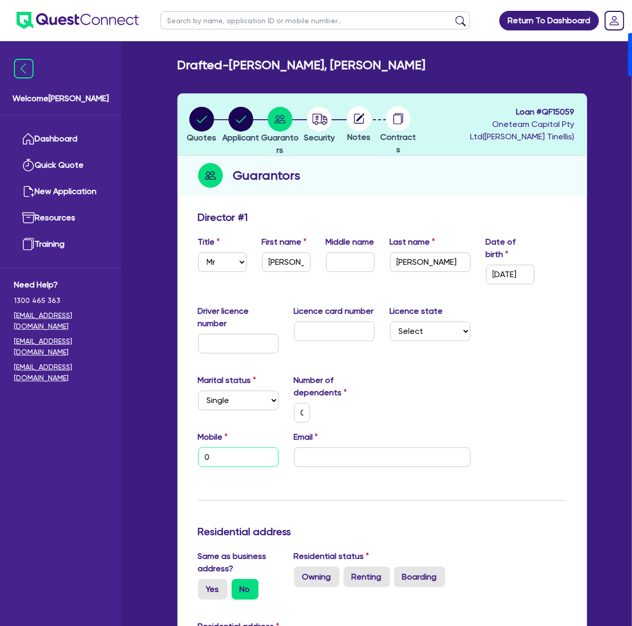
type input "0"
type input "0431 559 160"
drag, startPoint x: 364, startPoint y: 453, endPoint x: 361, endPoint y: 459, distance: 6.2
click at [352, 453] on input "email" at bounding box center [382, 457] width 176 height 20
paste input "[EMAIL_ADDRESS][DOMAIN_NAME]"
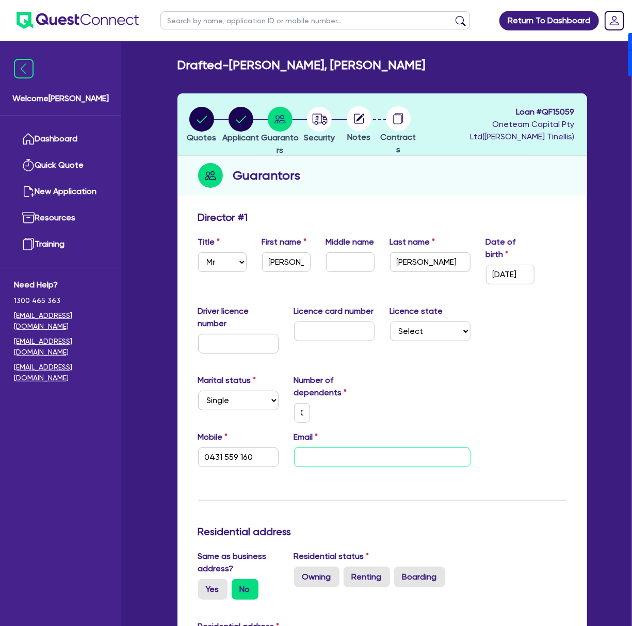
type input "0"
type input "0431 559 160"
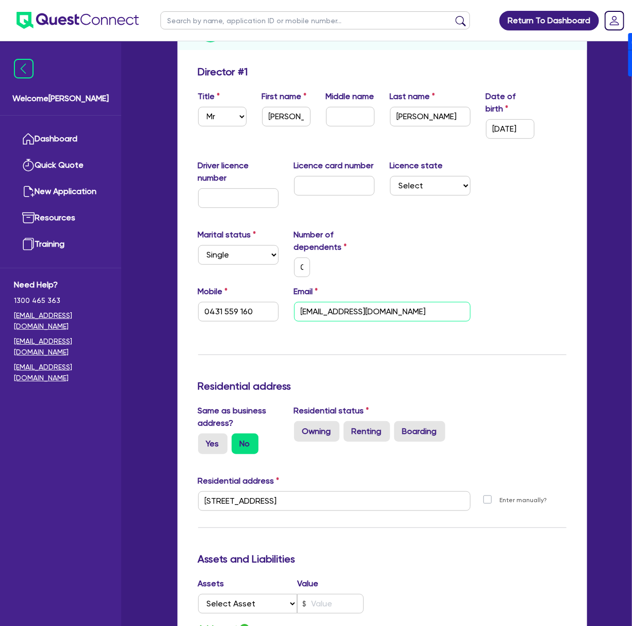
scroll to position [206, 0]
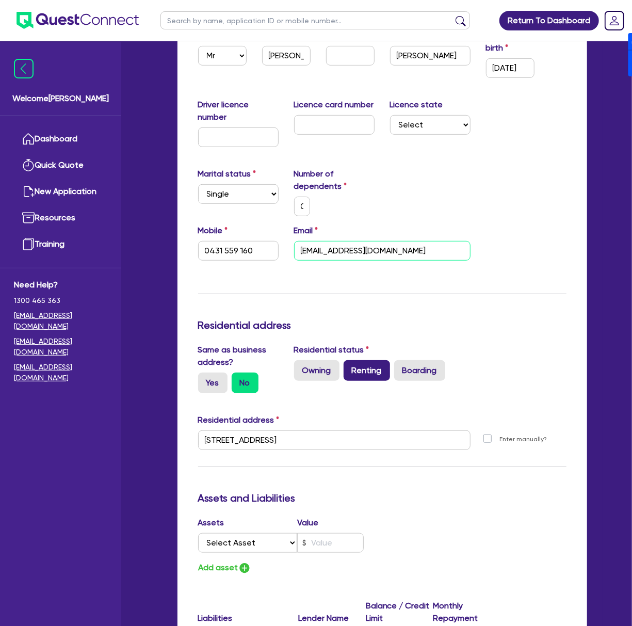
type input "[EMAIL_ADDRESS][DOMAIN_NAME]"
drag, startPoint x: 364, startPoint y: 369, endPoint x: 368, endPoint y: 373, distance: 5.5
click at [352, 369] on label "Renting" at bounding box center [367, 370] width 46 height 21
click at [350, 367] on input "Renting" at bounding box center [347, 363] width 7 height 7
radio input "true"
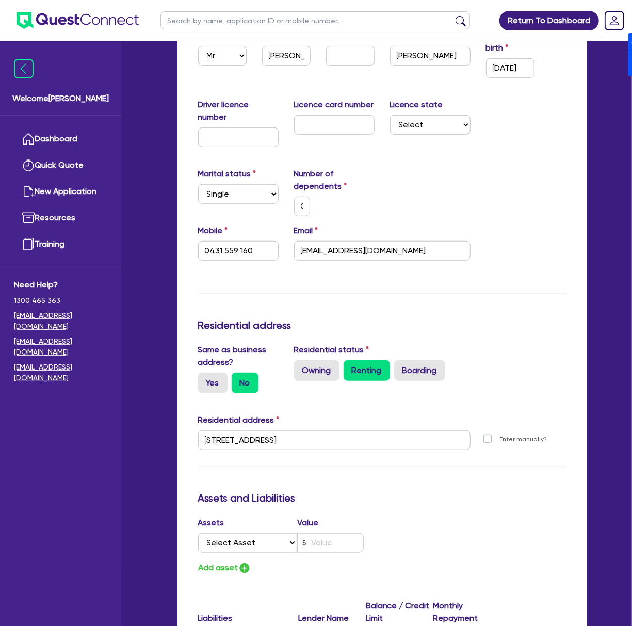
type input "0"
type input "0431 559 160"
click at [352, 436] on input "[STREET_ADDRESS]" at bounding box center [334, 440] width 272 height 20
click at [352, 400] on div "Same as business address? Yes No Residential status Owning Renting Boarding" at bounding box center [382, 373] width 384 height 58
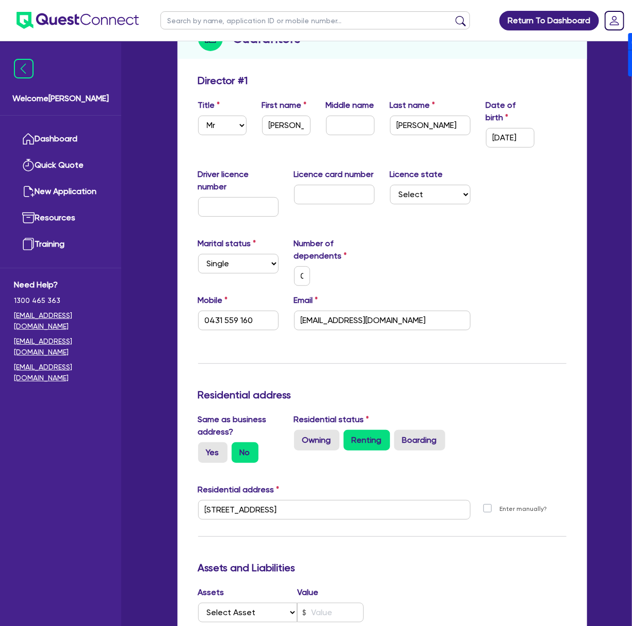
scroll to position [0, 0]
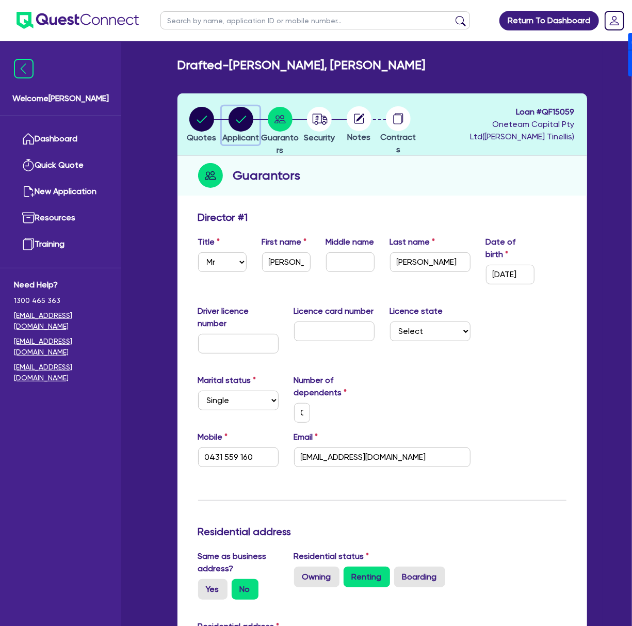
click at [246, 112] on circle "button" at bounding box center [241, 119] width 25 height 25
select select "SOLE_TRADER"
select select "BUILDING_CONSTRUCTION"
select select "TRADES_SERVICES_CONSUMERS"
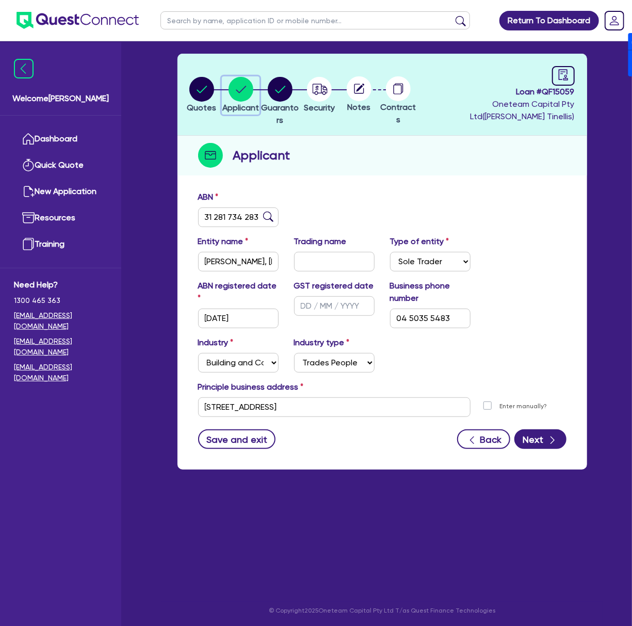
scroll to position [41, 0]
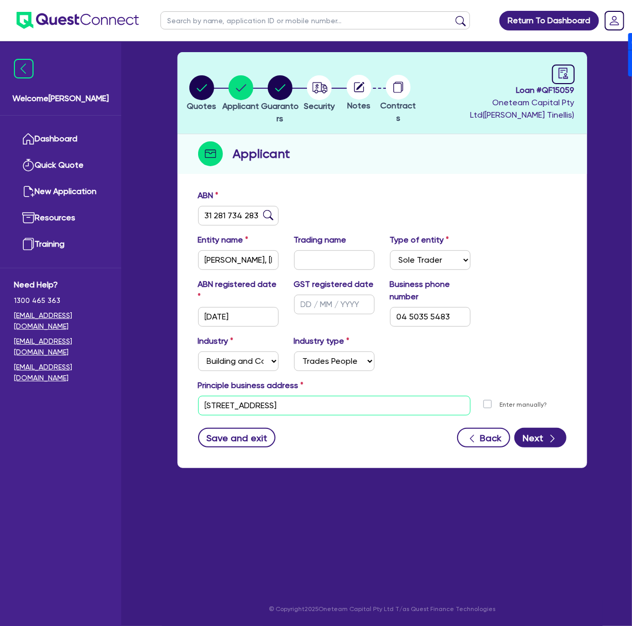
click at [352, 407] on input "[STREET_ADDRESS]" at bounding box center [334, 406] width 272 height 20
paste input "[STREET_ADDRESS]"
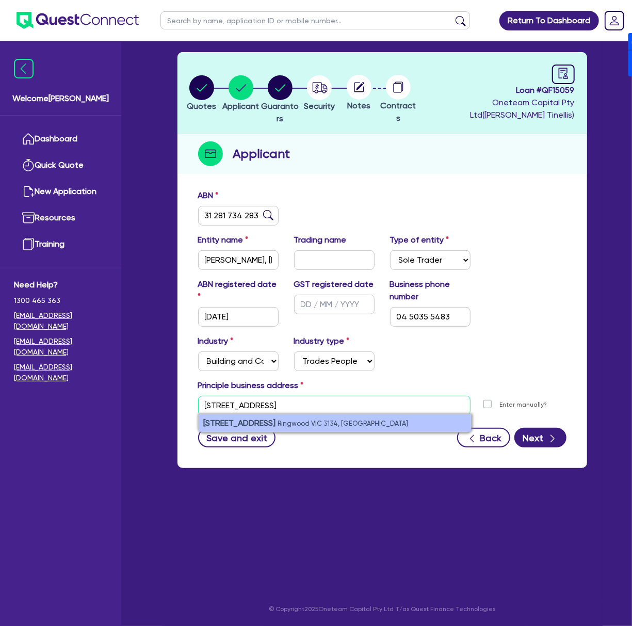
type input "[STREET_ADDRESS]"
click at [290, 425] on small "Ringwood VIC 3134, [GEOGRAPHIC_DATA]" at bounding box center [343, 423] width 131 height 8
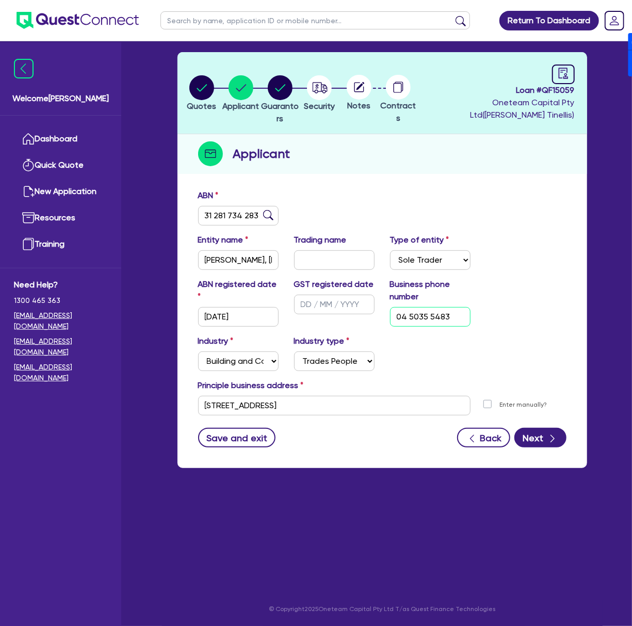
click at [352, 319] on input "04 5035 5483" at bounding box center [430, 317] width 80 height 20
paste input "4 3155 9160"
type input "04 3155 9160"
click at [352, 314] on div "ABN registered date [DATE] GST registered date Business phone number [PHONE_NUM…" at bounding box center [382, 306] width 384 height 57
click at [352, 432] on button "Next" at bounding box center [540, 438] width 52 height 20
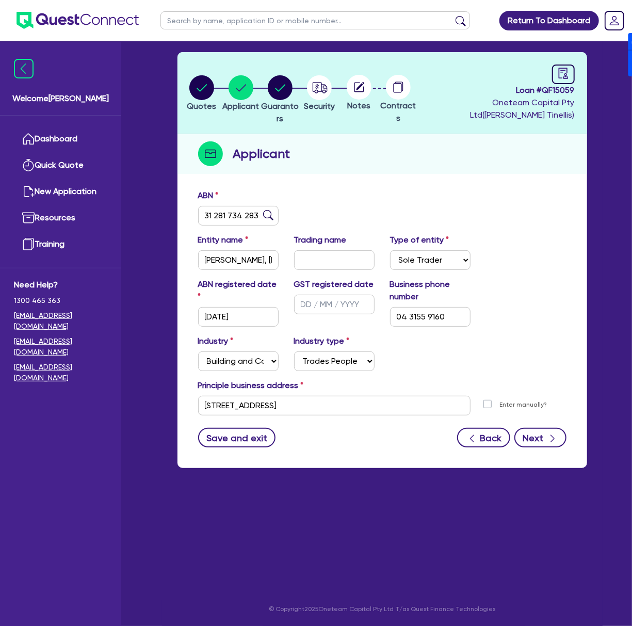
select select "MR"
select select "[GEOGRAPHIC_DATA]"
select select "SINGLE"
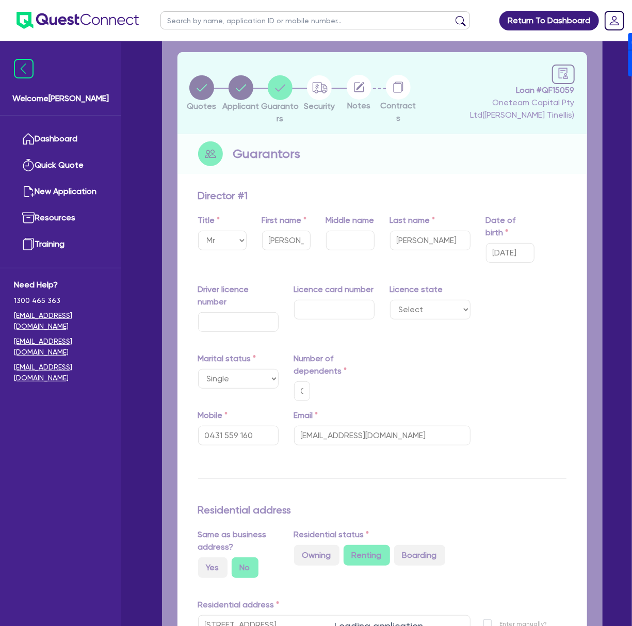
type input "0"
type input "0431 559 160"
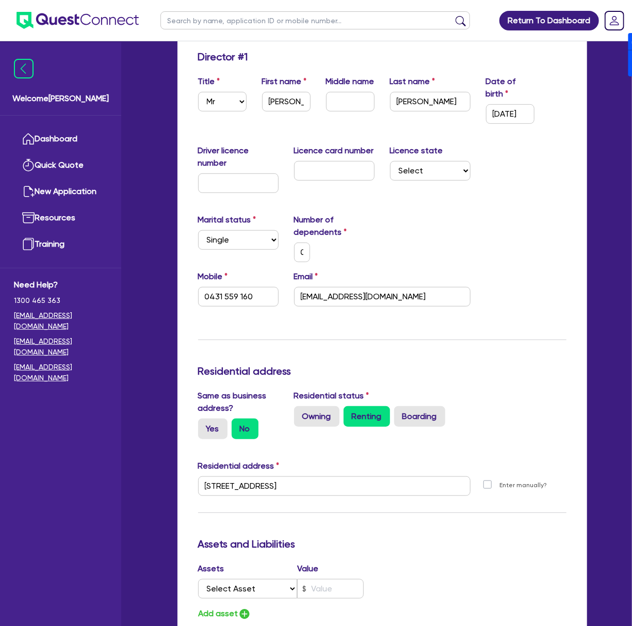
scroll to position [275, 0]
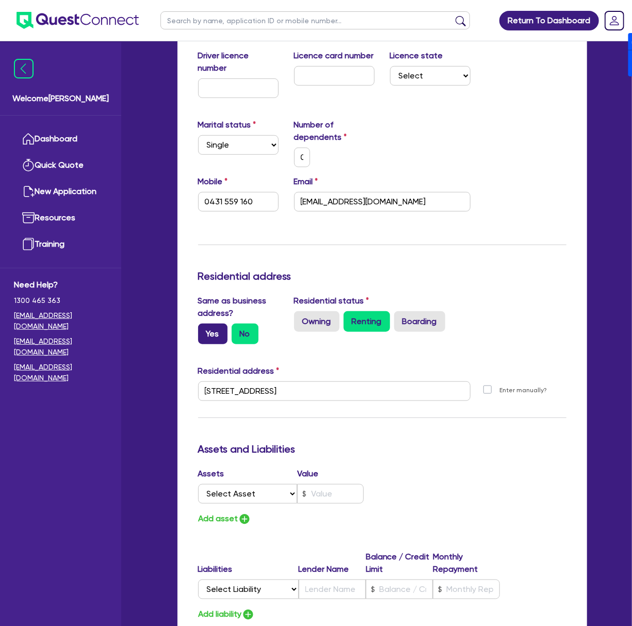
click at [205, 333] on label "Yes" at bounding box center [212, 333] width 29 height 21
click at [205, 330] on input "Yes" at bounding box center [201, 326] width 7 height 7
radio input "true"
type input "0"
type input "0431 559 160"
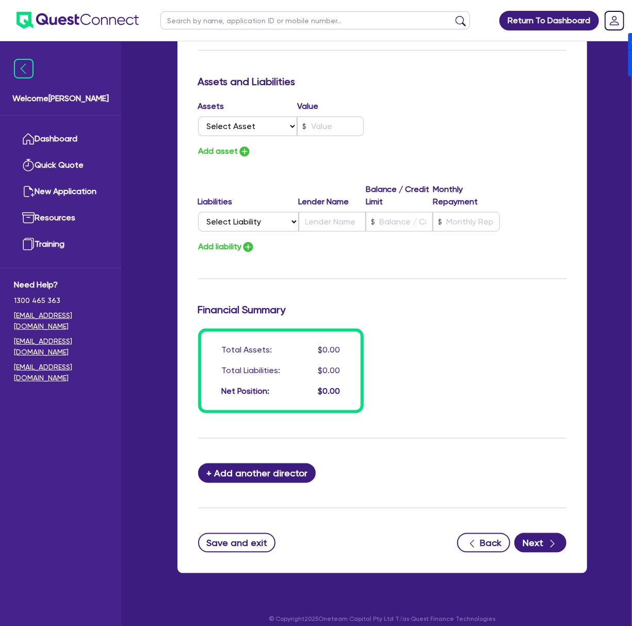
scroll to position [653, 0]
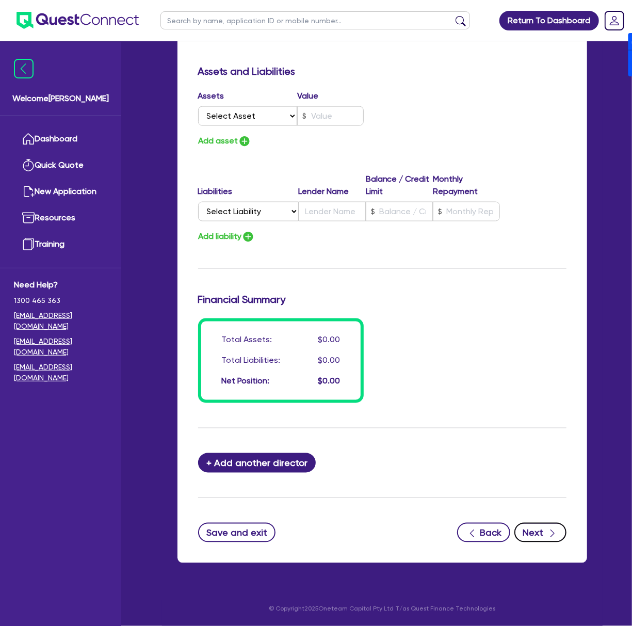
click at [352, 532] on button "Next" at bounding box center [540, 533] width 52 height 20
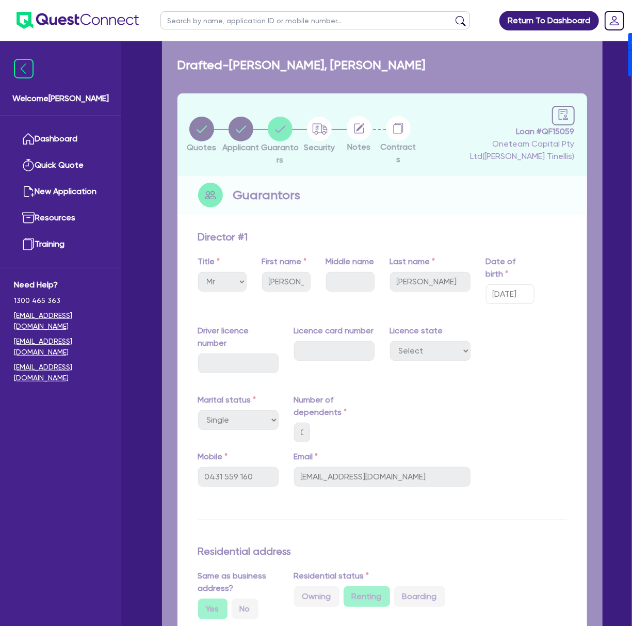
select select "CARS_AND_LIGHT_TRUCKS"
select select "PASSENGER_VEHICLES"
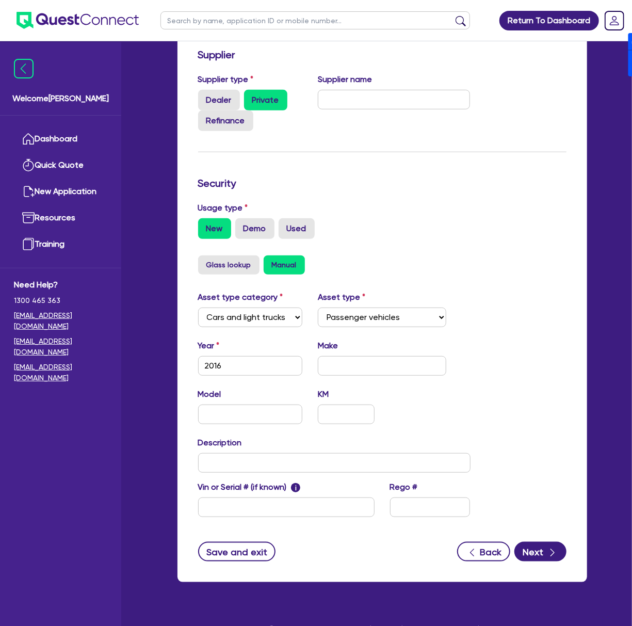
scroll to position [200, 0]
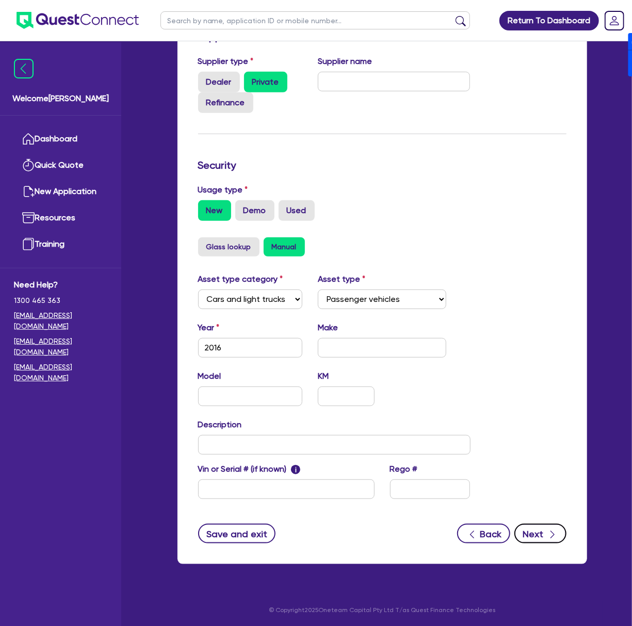
click at [352, 530] on button "Next" at bounding box center [540, 534] width 52 height 20
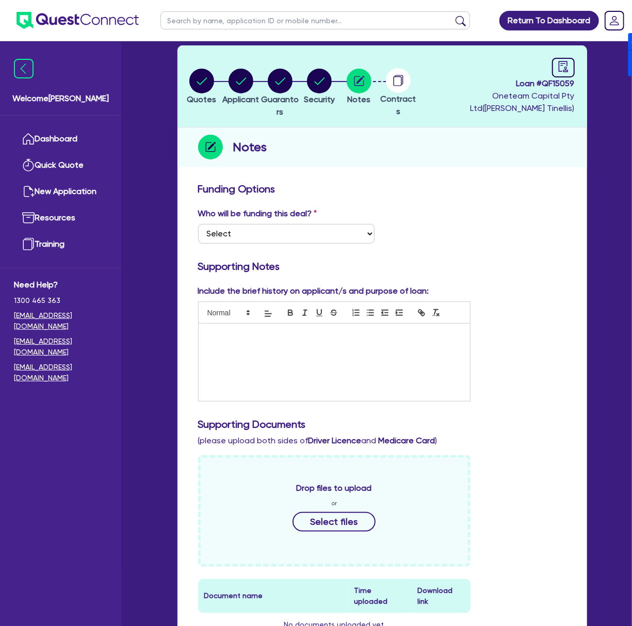
scroll to position [344, 0]
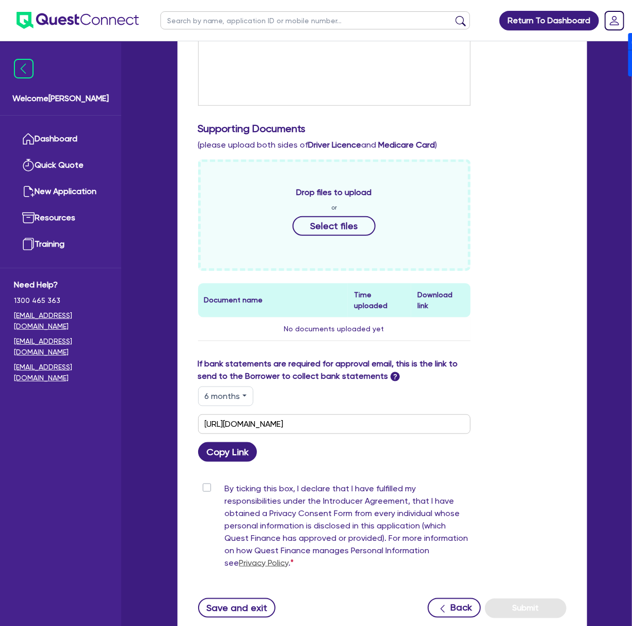
click at [219, 386] on button "6 months" at bounding box center [225, 396] width 55 height 20
click at [229, 414] on link "3 months" at bounding box center [240, 420] width 82 height 19
click at [228, 393] on button "3 months" at bounding box center [225, 396] width 55 height 20
click at [225, 430] on link "6 months" at bounding box center [240, 439] width 82 height 19
type input "[URL][DOMAIN_NAME]"
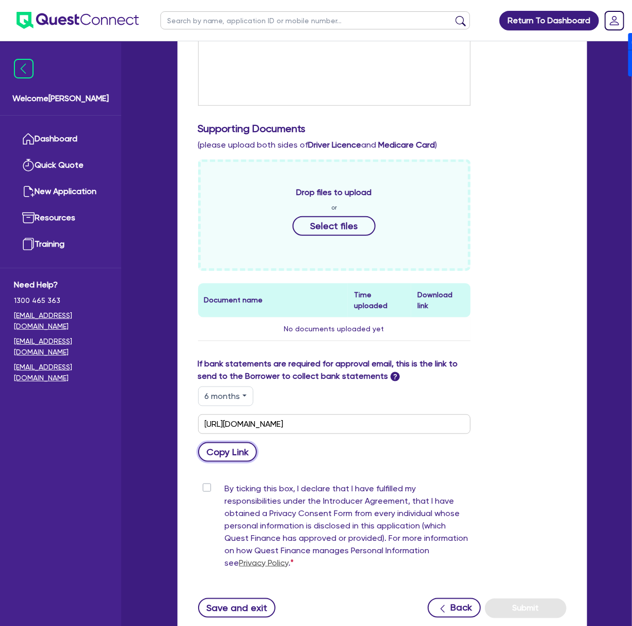
click at [238, 445] on button "Copy Link" at bounding box center [227, 452] width 59 height 20
click at [352, 419] on input "[URL][DOMAIN_NAME]" at bounding box center [334, 424] width 272 height 20
click at [237, 442] on button "Copy Link" at bounding box center [227, 452] width 59 height 20
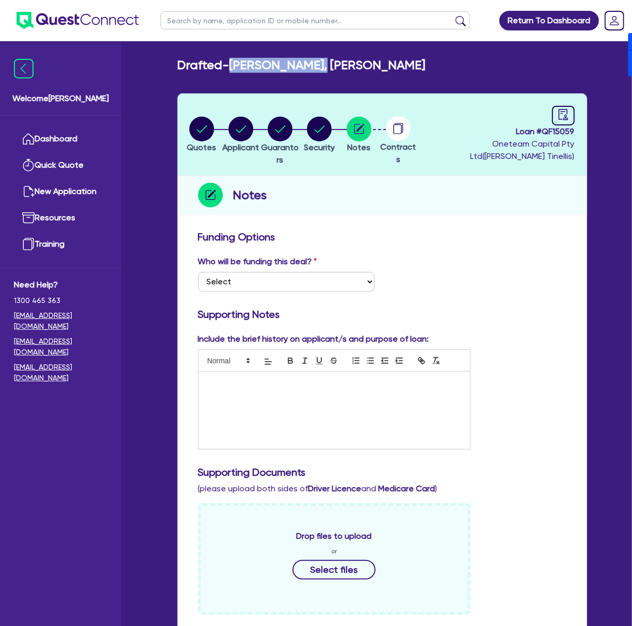
drag, startPoint x: 234, startPoint y: 61, endPoint x: 327, endPoint y: 71, distance: 93.4
click at [337, 67] on div "Drafted - [PERSON_NAME], [PERSON_NAME]" at bounding box center [382, 65] width 425 height 15
copy h2 "[PERSON_NAME], [PERSON_NAME]"
click at [352, 108] on link at bounding box center [563, 116] width 23 height 20
select select "DRAFTED_NEW"
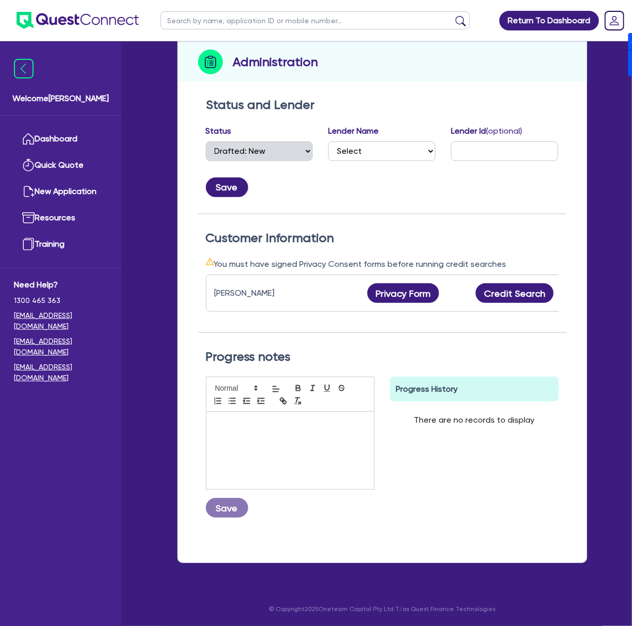
scroll to position [143, 0]
drag, startPoint x: 409, startPoint y: 275, endPoint x: 378, endPoint y: 287, distance: 33.6
click at [352, 283] on button "Privacy Form" at bounding box center [403, 293] width 72 height 20
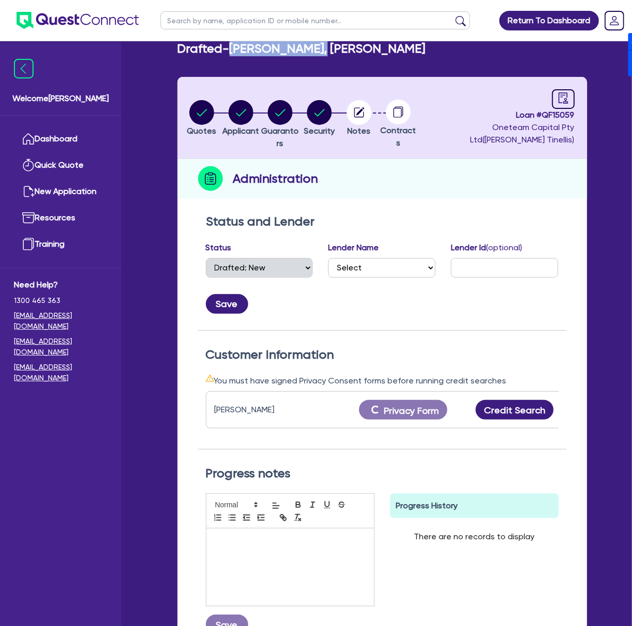
scroll to position [0, 0]
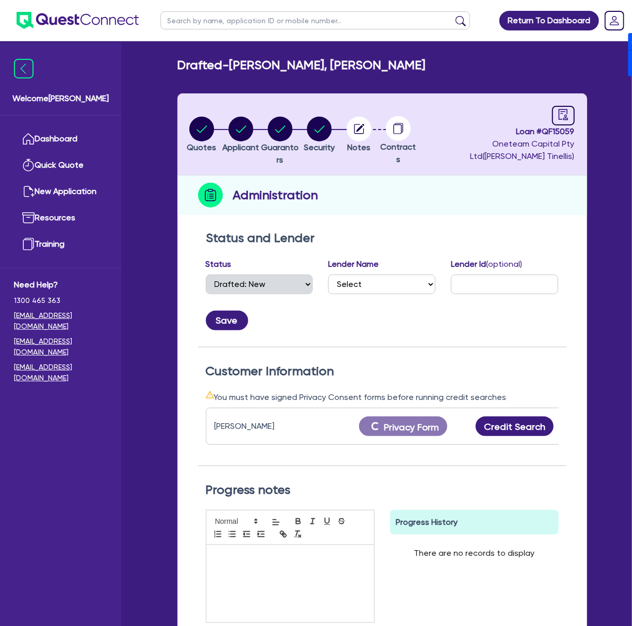
click at [352, 130] on span "Loan # QF15059" at bounding box center [497, 131] width 154 height 12
copy span "QF15059"
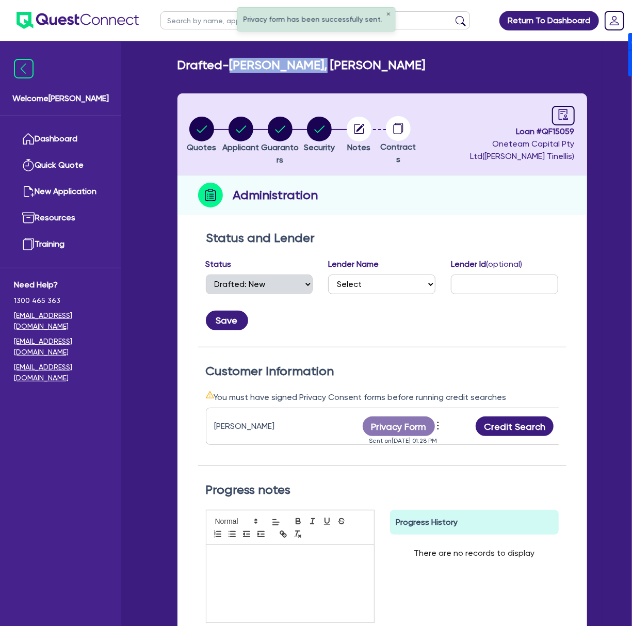
drag, startPoint x: 237, startPoint y: 63, endPoint x: 339, endPoint y: 62, distance: 102.1
click at [339, 62] on div "Drafted - [PERSON_NAME], [PERSON_NAME]" at bounding box center [382, 65] width 425 height 15
copy h2 "[PERSON_NAME], [PERSON_NAME]"
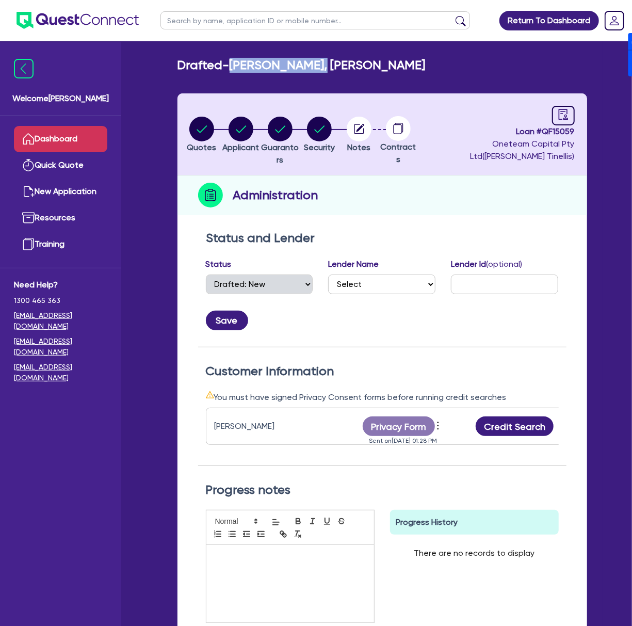
click at [62, 132] on link "Dashboard" at bounding box center [60, 139] width 93 height 26
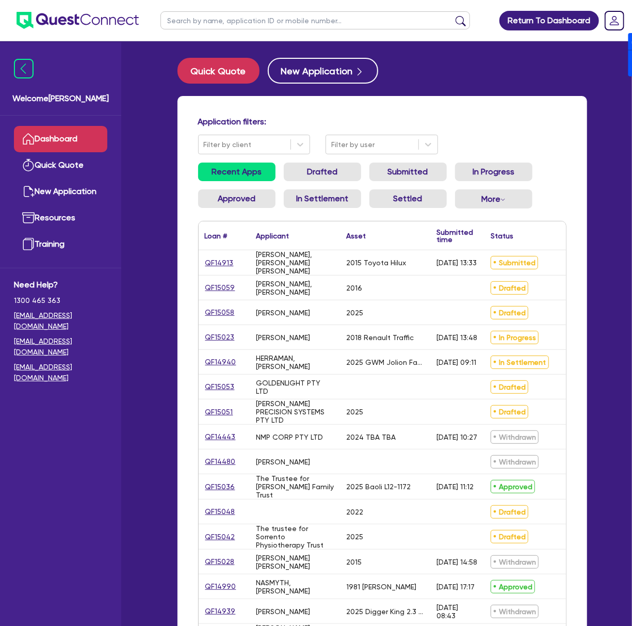
click at [281, 17] on input "text" at bounding box center [315, 20] width 310 height 18
type input "strong"
click at [352, 15] on button "submit" at bounding box center [460, 22] width 17 height 14
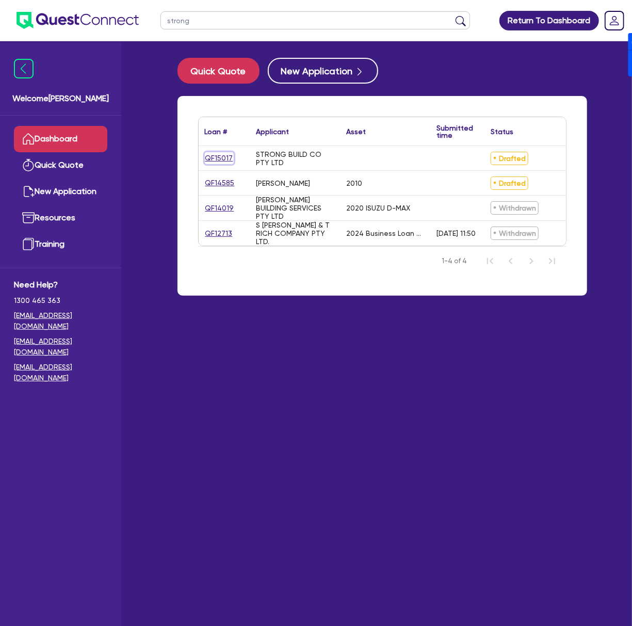
click at [213, 155] on link "QF15017" at bounding box center [219, 158] width 29 height 12
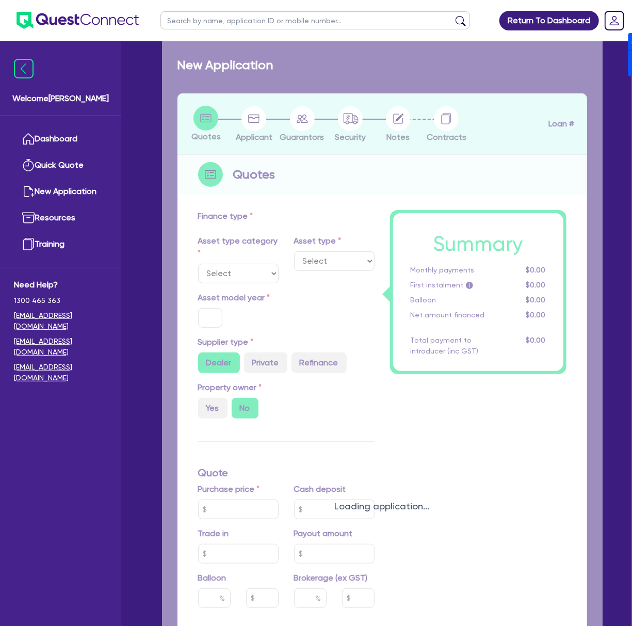
radio input "true"
type input "50,000"
type input "4"
type input "2,026.18"
type input "17"
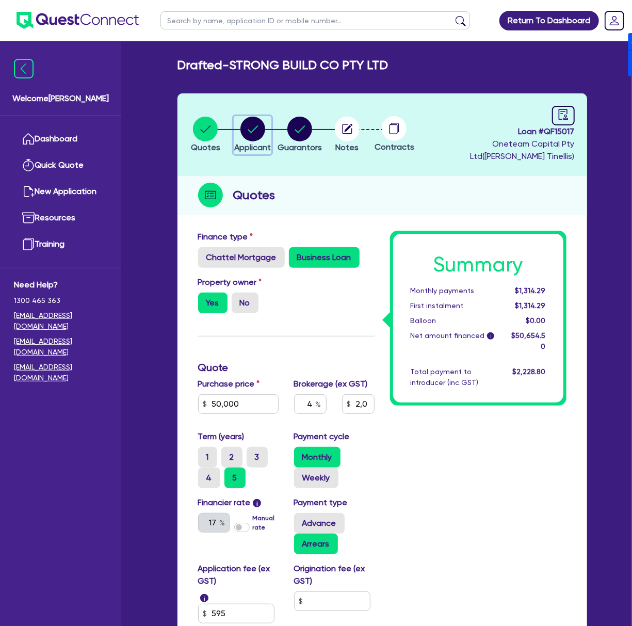
click at [256, 126] on circle "button" at bounding box center [252, 129] width 25 height 25
select select "COMPANY"
select select "ACCOMODATION_FOOD"
select select "HOTELS"
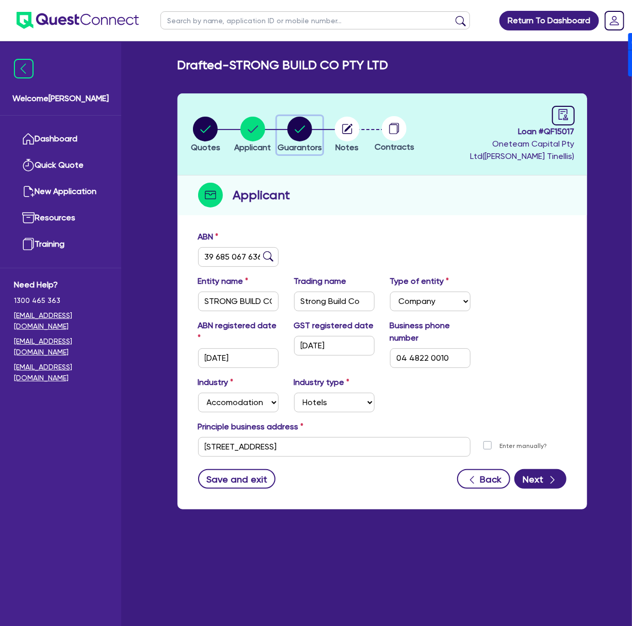
click at [312, 137] on icon "button" at bounding box center [299, 129] width 25 height 25
select select "MR"
select select "[GEOGRAPHIC_DATA]"
select select "SINGLE"
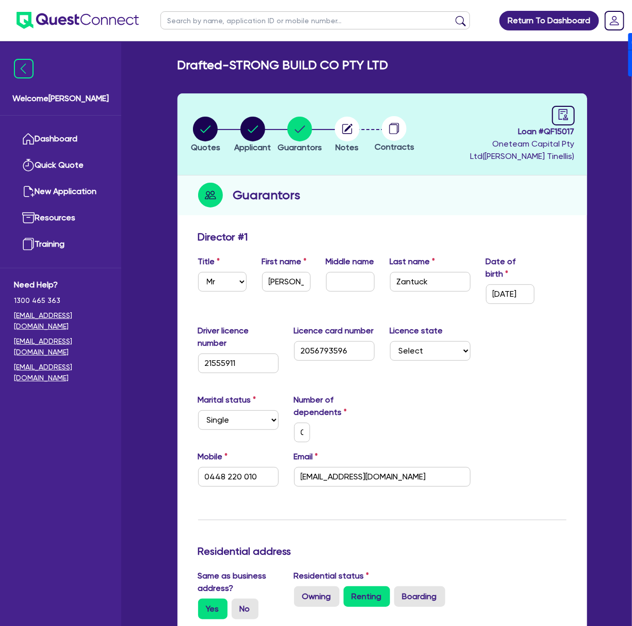
click at [352, 131] on span "Loan # QF15017" at bounding box center [497, 131] width 154 height 12
copy span "QF15017"
drag, startPoint x: 234, startPoint y: 61, endPoint x: 397, endPoint y: 56, distance: 163.1
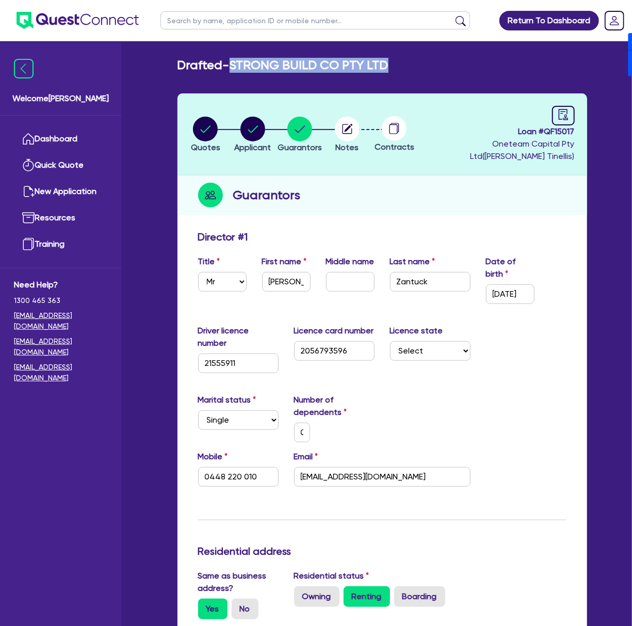
copy h2 "STRONG BUILD CO PTY LTD"
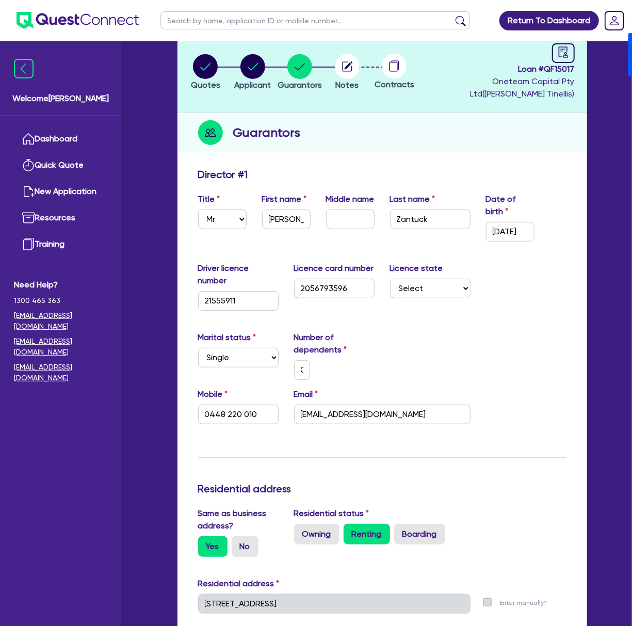
scroll to position [69, 0]
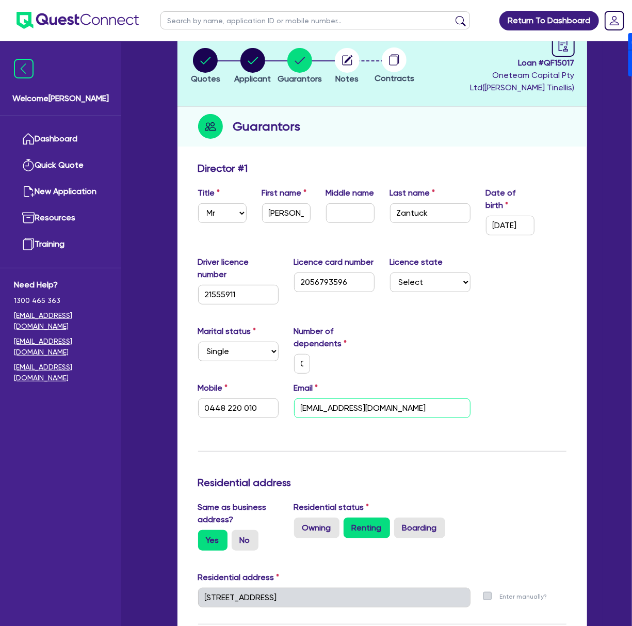
click at [352, 408] on input "[EMAIL_ADDRESS][DOMAIN_NAME]" at bounding box center [382, 408] width 176 height 20
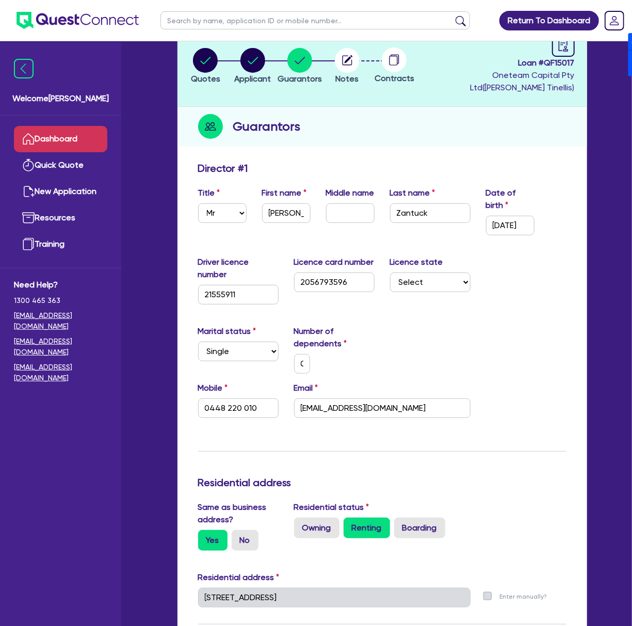
click at [66, 141] on link "Dashboard" at bounding box center [60, 139] width 93 height 26
